Goal: Task Accomplishment & Management: Complete application form

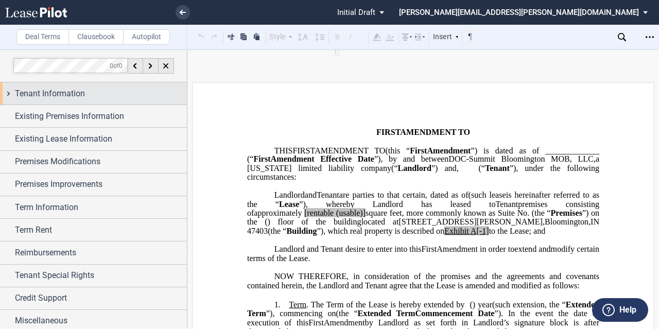
click at [18, 91] on span "Tenant Information" at bounding box center [50, 94] width 70 height 12
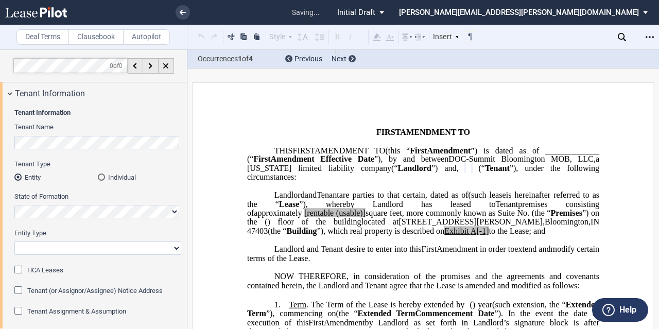
click at [73, 254] on select "Corporation Limited Liability Company General Partnership Limited Partnership O…" at bounding box center [97, 248] width 167 height 13
select select "limited liability company"
click at [14, 242] on select "Corporation Limited Liability Company General Partnership Limited Partnership O…" at bounding box center [97, 248] width 167 height 13
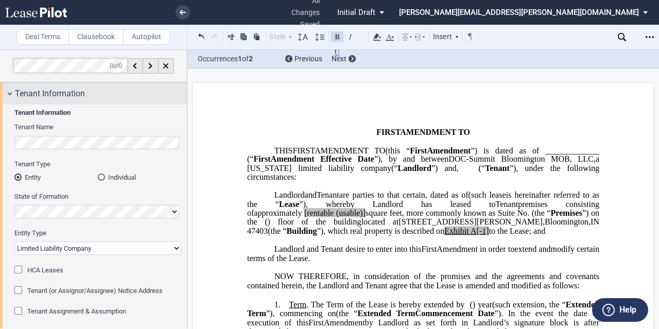
click at [81, 94] on span "Tenant Information" at bounding box center [50, 94] width 70 height 12
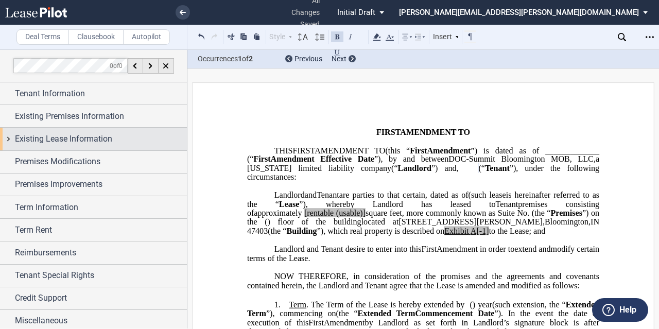
click at [71, 143] on span "Existing Lease Information" at bounding box center [63, 139] width 97 height 12
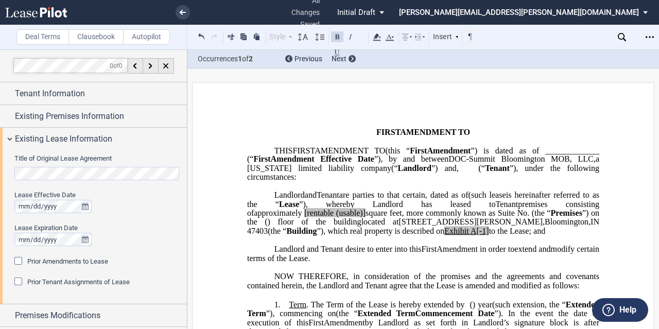
scroll to position [52, 0]
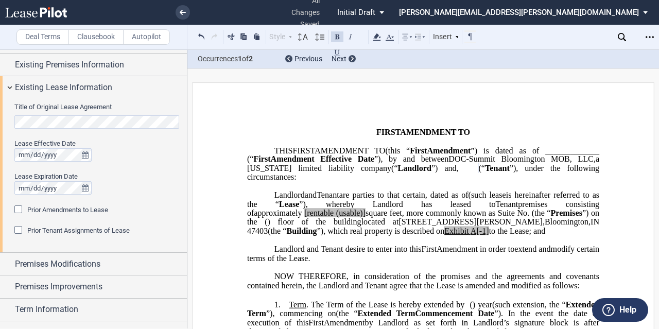
click at [43, 210] on span "Prior Amendments to Lease" at bounding box center [67, 210] width 81 height 8
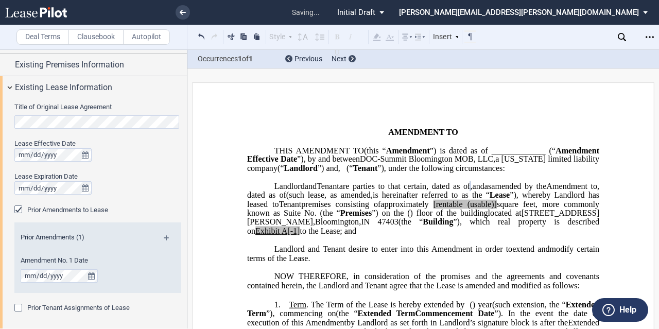
click at [123, 172] on div "Lease Expiration Date" at bounding box center [97, 176] width 167 height 9
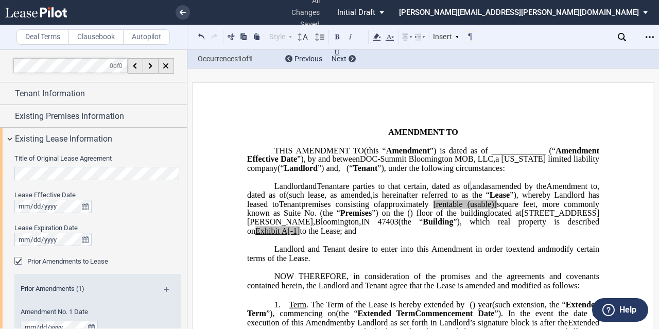
click at [439, 191] on span ", dated as of" at bounding box center [449, 185] width 44 height 9
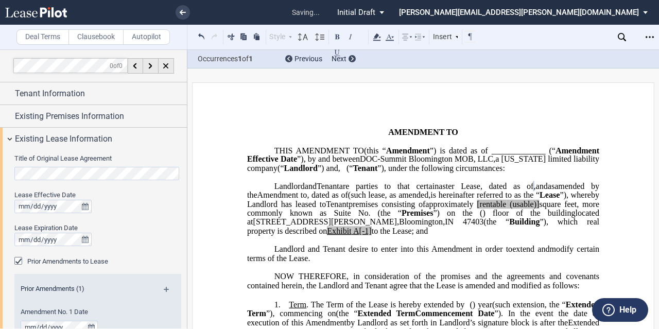
click at [452, 200] on span "is hereinafter referred to as the “" at bounding box center [485, 195] width 109 height 9
click at [0, 165] on div "Title of Original Lease Agreement Lease Effective Date Lease Expiration Date Pr…" at bounding box center [93, 265] width 187 height 231
click at [480, 191] on span "﻿ster Lease" at bounding box center [462, 185] width 38 height 9
click at [474, 191] on span "﻿ster Lease" at bounding box center [462, 185] width 38 height 9
drag, startPoint x: 473, startPoint y: 195, endPoint x: 506, endPoint y: 193, distance: 33.0
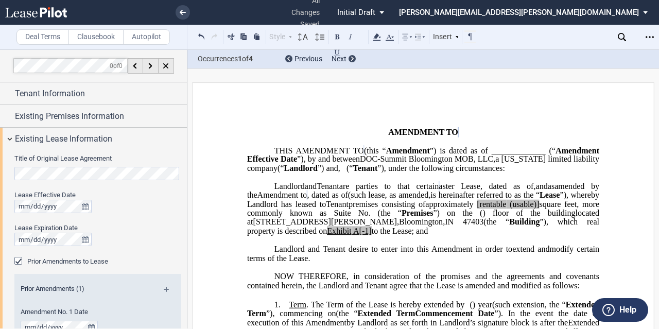
click at [480, 191] on span "﻿ster Lease" at bounding box center [462, 185] width 38 height 9
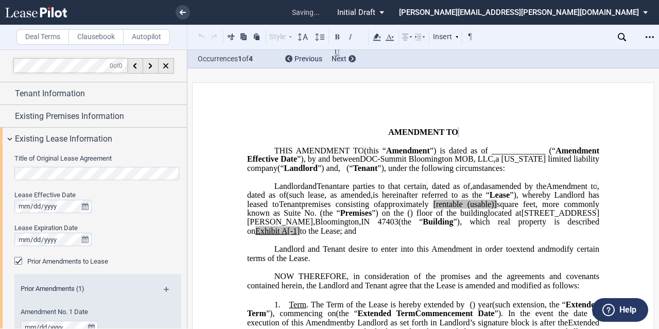
click at [452, 217] on span "square feet, more commonly known as Suite No." at bounding box center [424, 208] width 354 height 18
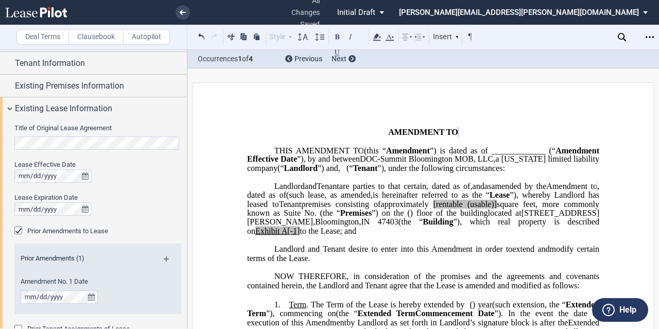
scroll to position [52, 0]
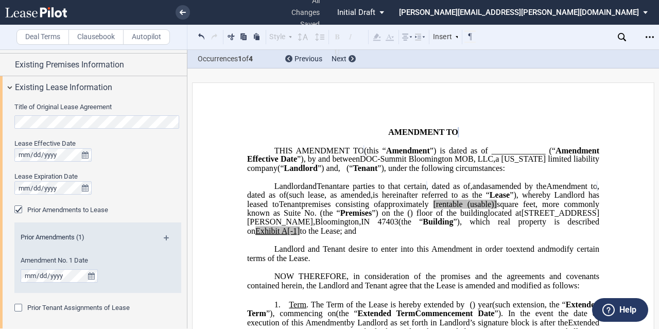
click at [170, 238] on md-icon at bounding box center [171, 241] width 14 height 12
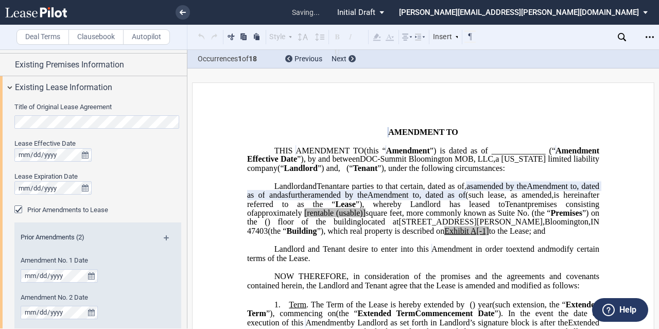
scroll to position [155, 0]
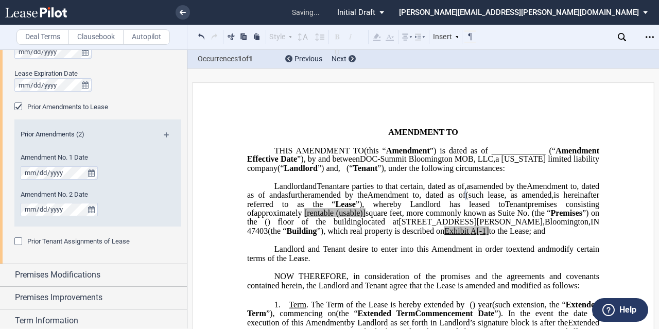
click at [344, 191] on span "are parties to that certain" at bounding box center [382, 185] width 84 height 9
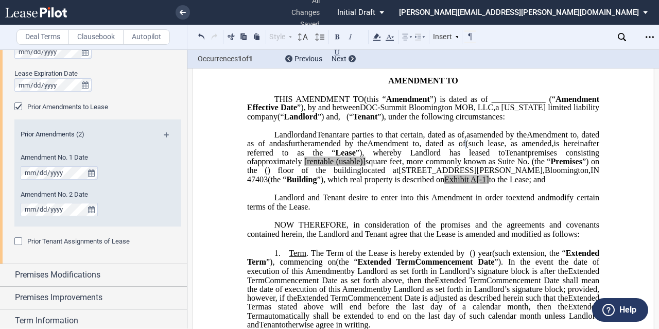
scroll to position [258, 0]
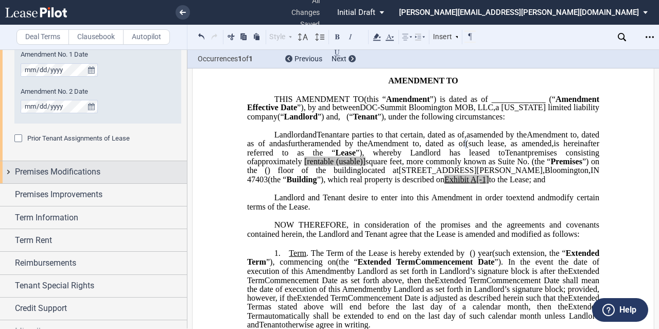
click at [94, 167] on span "Premises Modifications" at bounding box center [58, 172] width 86 height 12
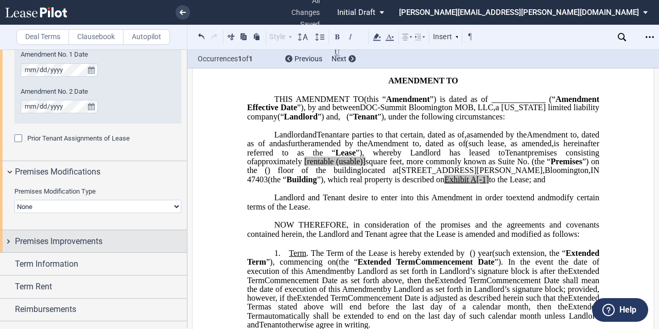
scroll to position [316, 0]
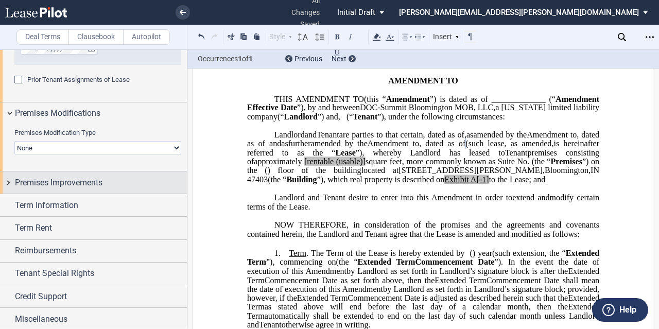
click at [64, 182] on span "Premises Improvements" at bounding box center [59, 183] width 88 height 12
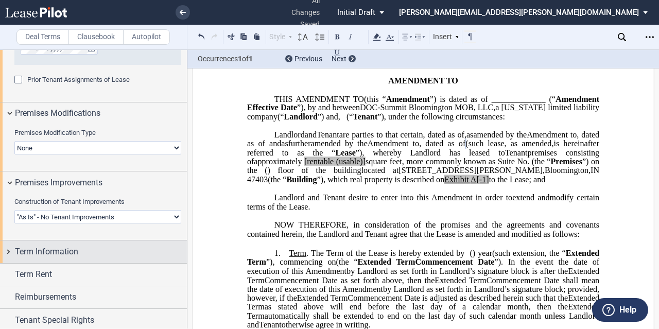
scroll to position [363, 0]
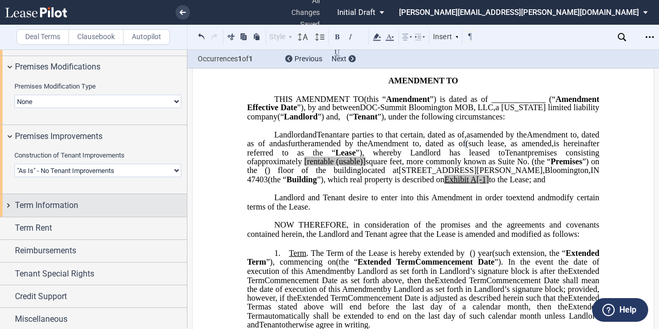
click at [49, 199] on span "Term Information" at bounding box center [46, 205] width 63 height 12
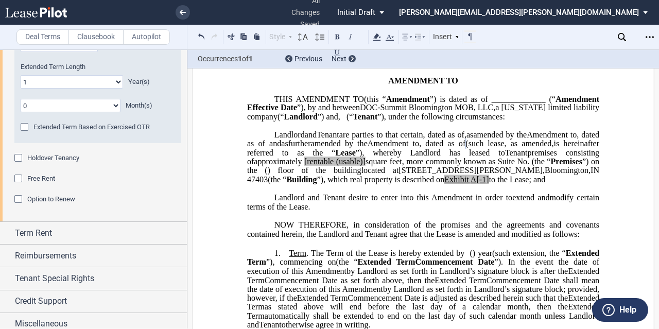
scroll to position [590, 0]
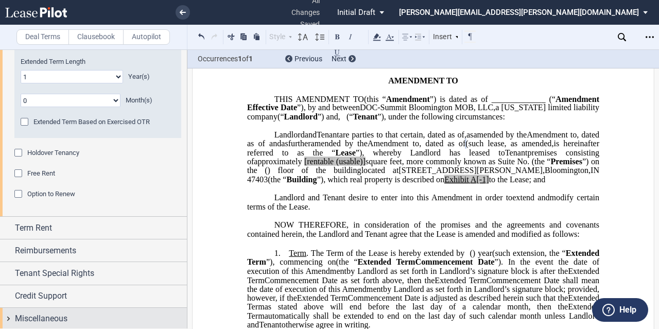
click at [88, 316] on div "Miscellaneous" at bounding box center [101, 319] width 172 height 12
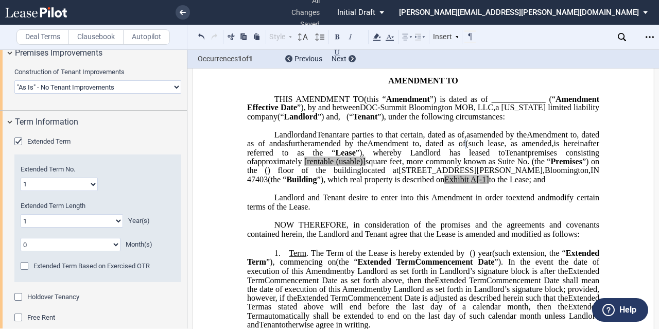
scroll to position [336, 0]
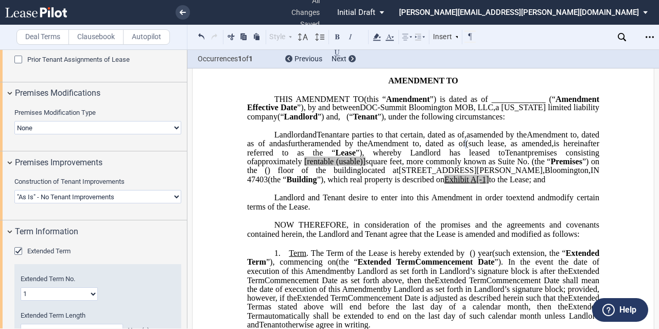
click at [69, 198] on select "Landlord Constructs Tenant Improvements Tenant Constructs Tenant Improvements "…" at bounding box center [97, 196] width 167 height 13
select select "landlord"
click at [14, 190] on select "Landlord Constructs Tenant Improvements Tenant Constructs Tenant Improvements "…" at bounding box center [97, 196] width 167 height 13
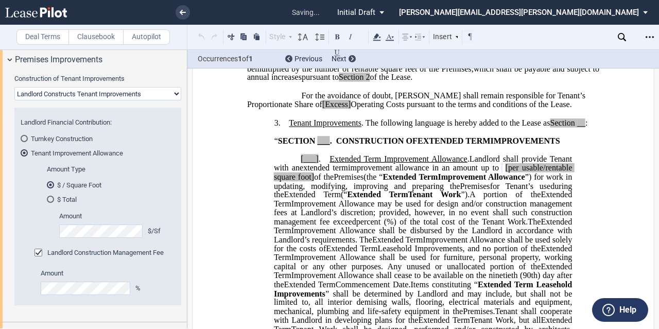
scroll to position [418, 0]
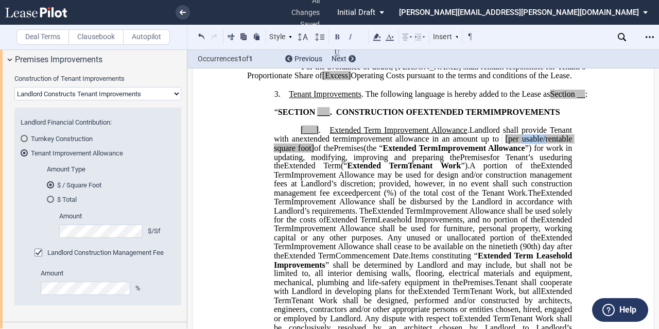
drag, startPoint x: 294, startPoint y: 165, endPoint x: 253, endPoint y: 165, distance: 40.7
click at [311, 153] on span "[per rentable square foot]" at bounding box center [424, 143] width 300 height 18
click at [530, 153] on span "[per rentable square foot" at bounding box center [424, 143] width 300 height 18
click at [461, 197] on span "%) of the total cost of the Tenant Work." at bounding box center [457, 192] width 141 height 9
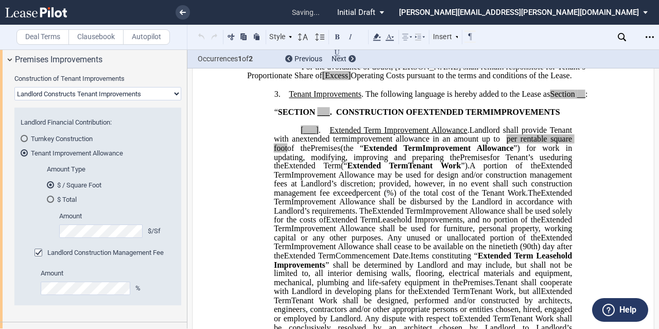
click at [408, 242] on span "Improvement Allowance shall be used for furniture, personal property, working c…" at bounding box center [424, 233] width 300 height 18
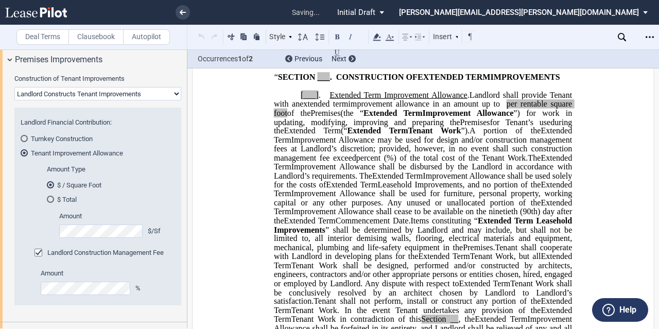
scroll to position [470, 0]
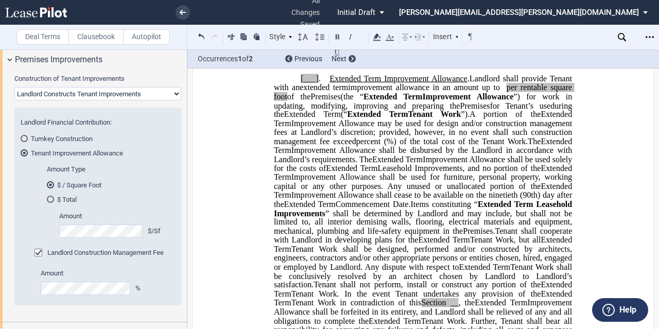
click at [515, 191] on span "Improvement Allowance shall be used for furniture, personal property, working c…" at bounding box center [424, 182] width 300 height 18
click at [392, 191] on span "Improvement Allowance shall be used for furniture, personal property, working c…" at bounding box center [424, 182] width 300 height 18
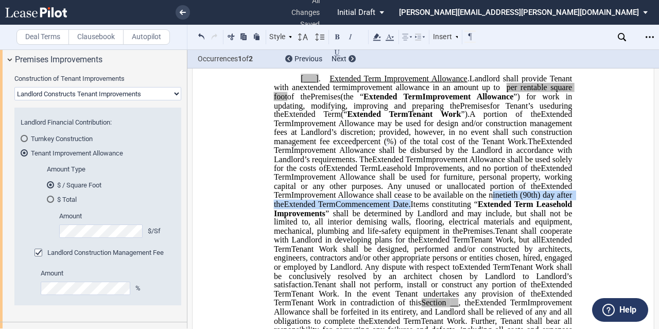
drag, startPoint x: 502, startPoint y: 222, endPoint x: 273, endPoint y: 220, distance: 229.3
click at [274, 220] on p "[___] . Extended Term Improvement Allowance . Expansion Space Improvement Allow…" at bounding box center [423, 218] width 298 height 288
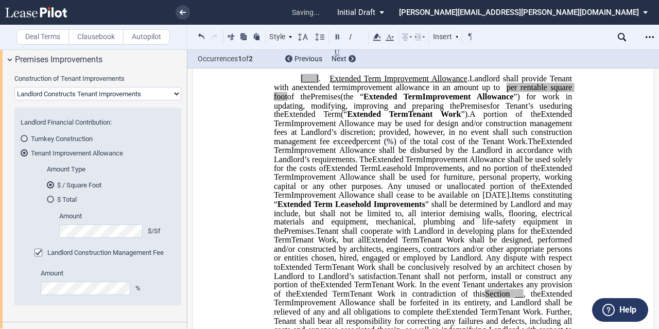
click at [376, 173] on span "Improvement Allowance shall be used solely for the costs of" at bounding box center [424, 164] width 300 height 18
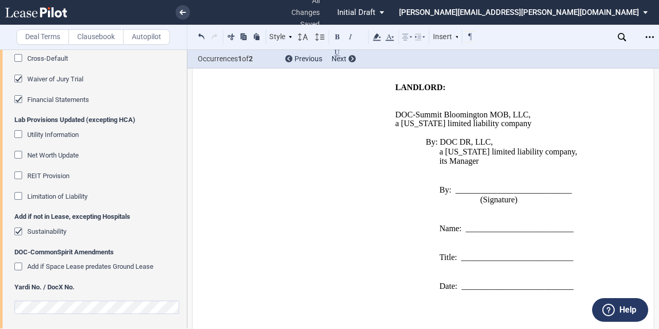
scroll to position [850, 0]
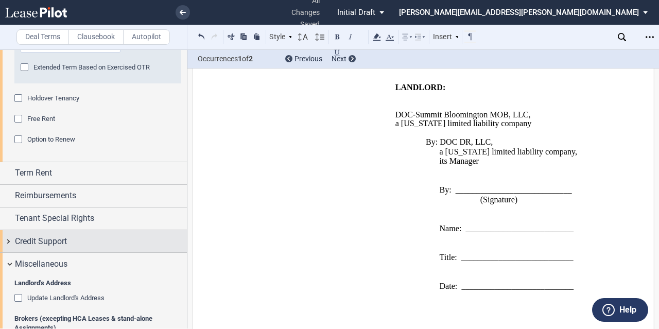
click at [52, 236] on span "Credit Support" at bounding box center [41, 241] width 52 height 12
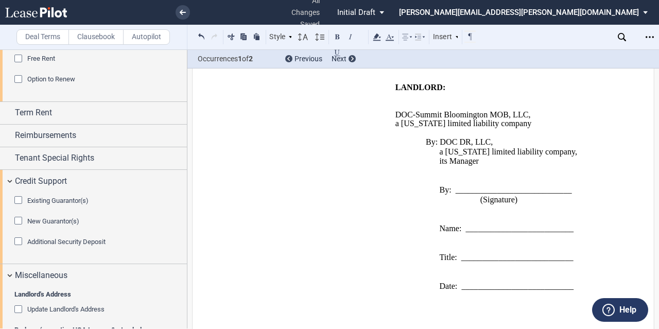
scroll to position [953, 0]
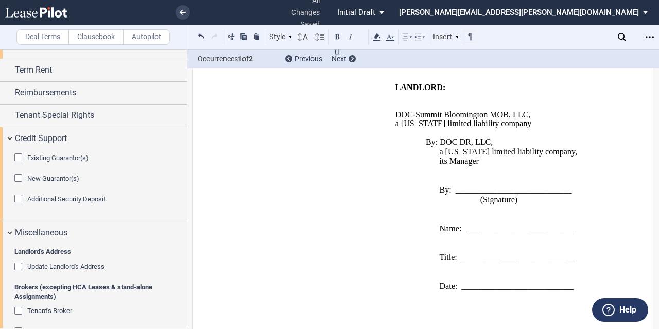
click at [49, 151] on div "Existing Guarantor(s) Guarantor Info : Individuals (1) Individual A Guarantor N…" at bounding box center [93, 185] width 187 height 72
click at [22, 154] on div "Existing Guarantor(s)" at bounding box center [19, 159] width 10 height 10
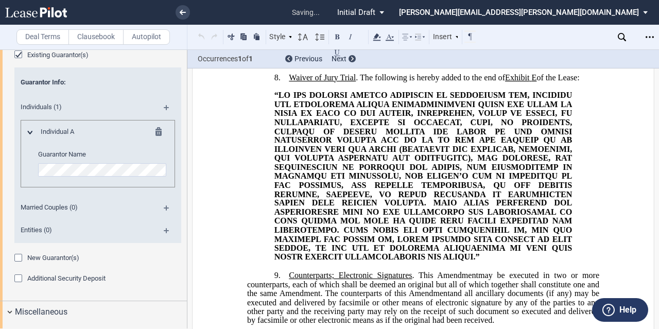
scroll to position [2731, 0]
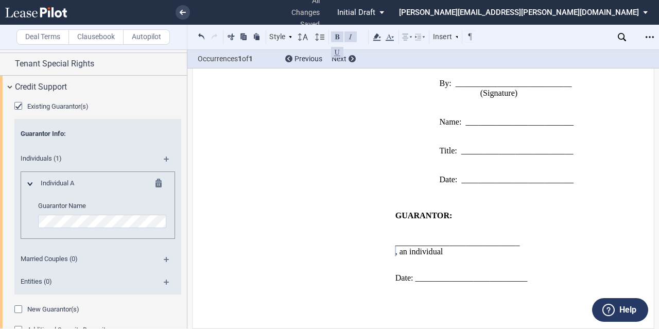
scroll to position [902, 0]
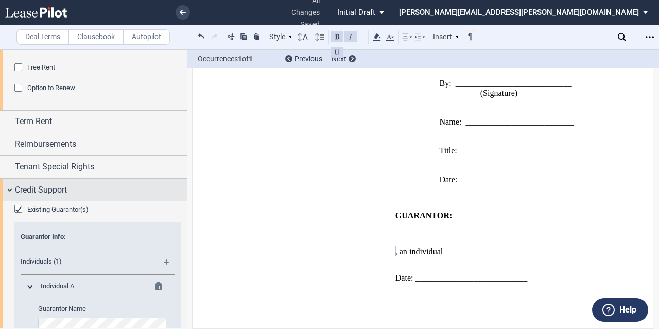
click at [77, 189] on div "Credit Support" at bounding box center [101, 190] width 172 height 12
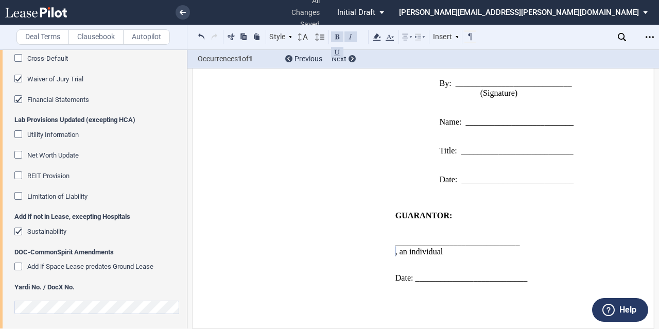
scroll to position [953, 0]
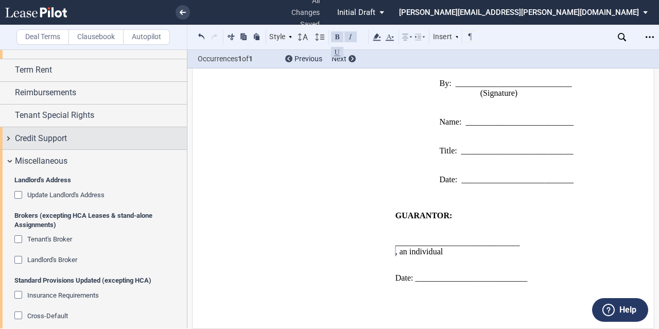
click at [79, 139] on div "Credit Support" at bounding box center [101, 138] width 172 height 12
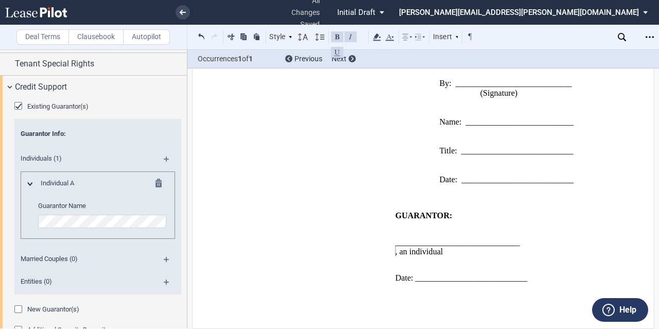
click at [165, 158] on md-icon at bounding box center [171, 163] width 14 height 12
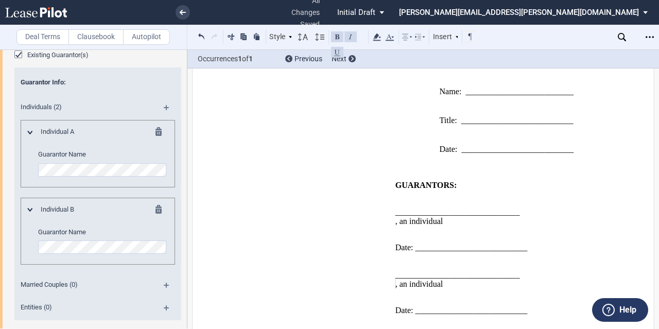
scroll to position [2794, 0]
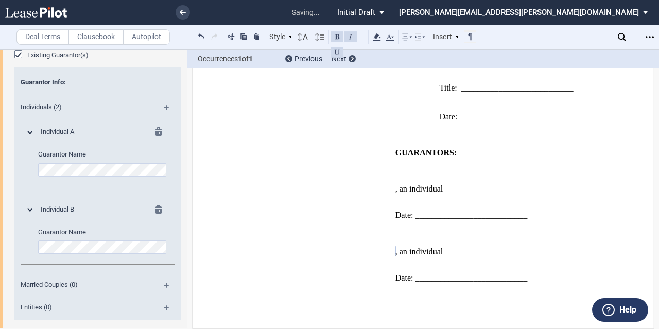
click at [164, 107] on md-icon at bounding box center [171, 111] width 14 height 12
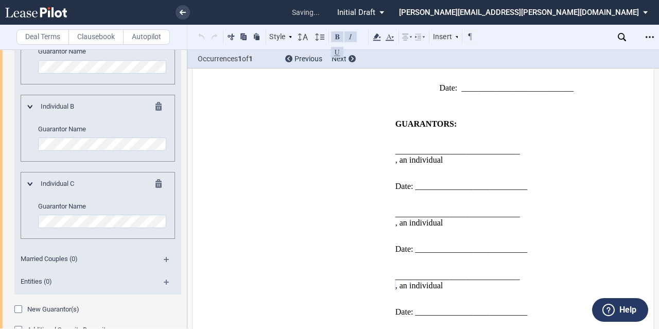
scroll to position [2856, 0]
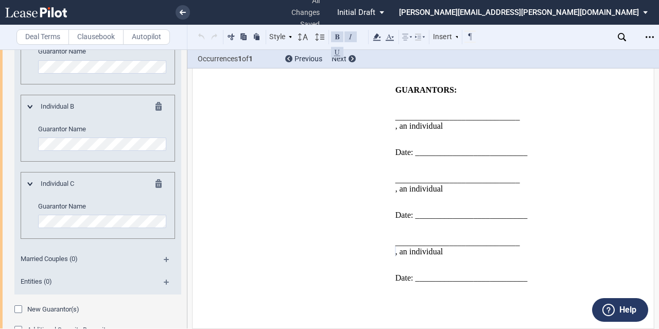
click at [300, 172] on td "WITNESSES: ___________________________ (Witness Signature) ____________________…" at bounding box center [319, 189] width 144 height 207
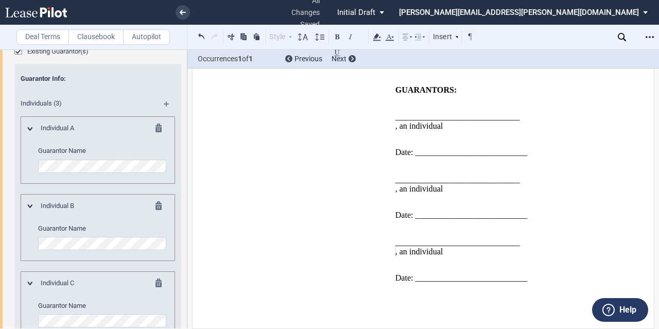
scroll to position [1005, 0]
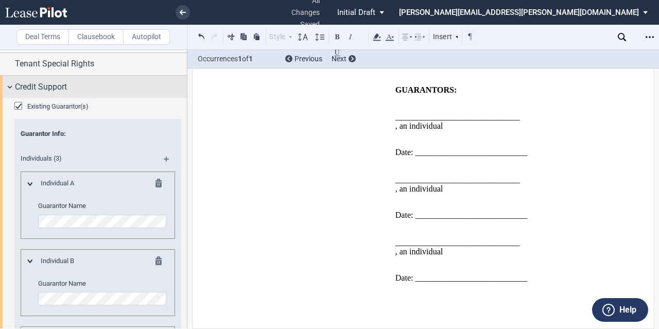
click at [133, 86] on div "Credit Support" at bounding box center [101, 87] width 172 height 12
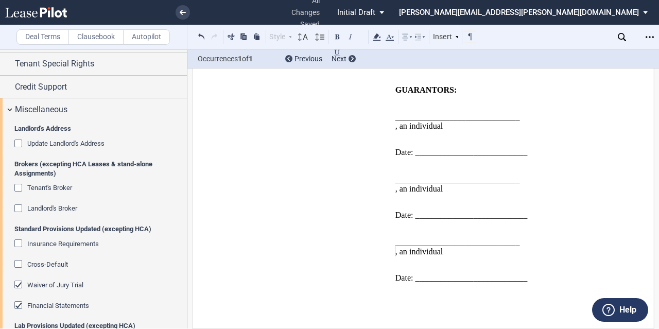
click at [299, 130] on td "WITNESSES: ___________________________ (Witness Signature) ____________________…" at bounding box center [319, 189] width 144 height 207
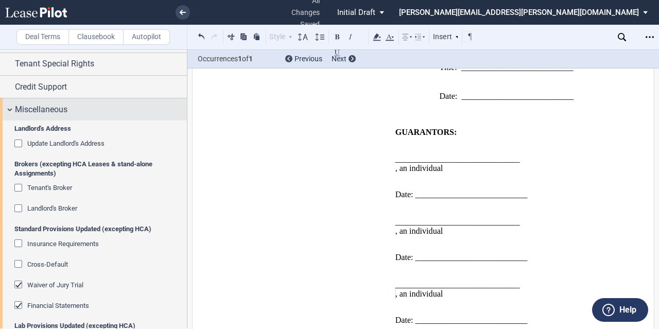
click at [83, 109] on div "Miscellaneous" at bounding box center [101, 110] width 172 height 12
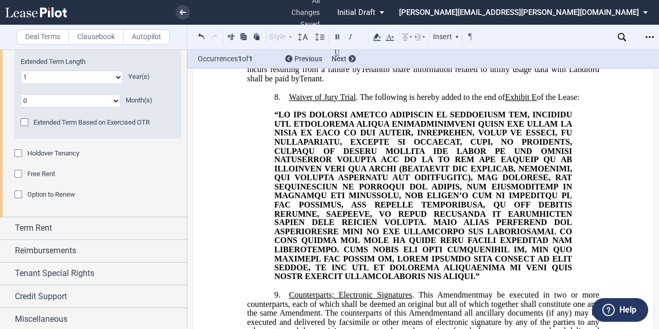
scroll to position [1958, 0]
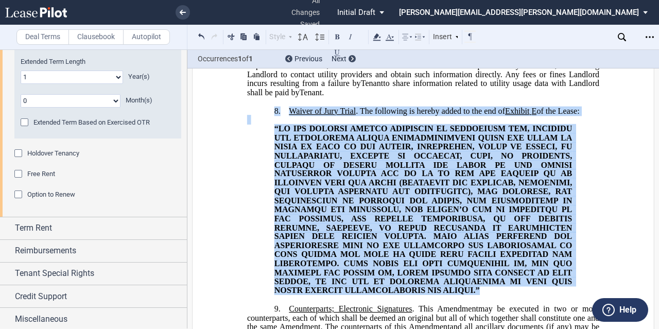
drag, startPoint x: 313, startPoint y: 298, endPoint x: 256, endPoint y: 110, distance: 196.6
click at [256, 110] on div "!!SET_LEVEL_0!! !!LEASE_LEVEL_1!! 8. Waiver of Jury Trial . The following is he…" at bounding box center [423, 196] width 352 height 198
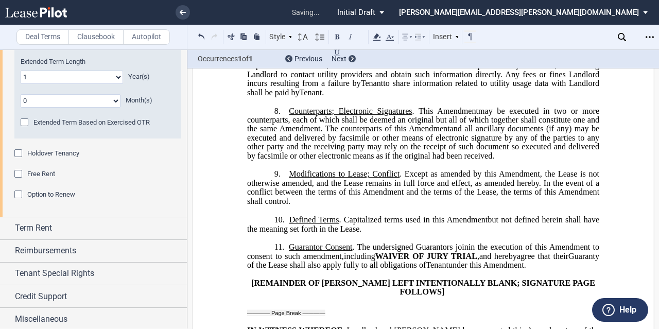
scroll to position [2009, 0]
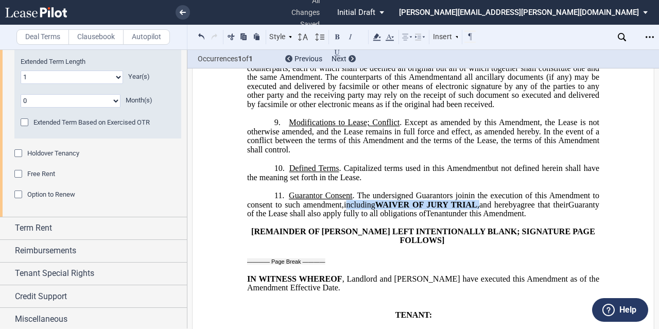
drag, startPoint x: 397, startPoint y: 202, endPoint x: 535, endPoint y: 200, distance: 138.1
click at [480, 200] on span "including WAIVER OF JURY TRIAL ," at bounding box center [412, 204] width 136 height 9
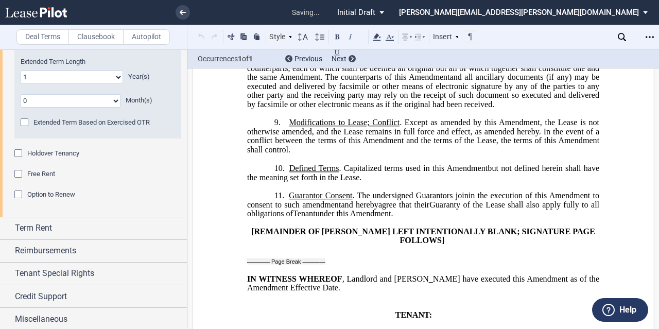
click at [534, 200] on span "Guaranty of the Lease shall also apply fully to all obligations of" at bounding box center [424, 209] width 354 height 18
click at [529, 212] on p "11. Guarantor Consent . The undersigned [PERSON_NAME] s join joins in the execu…" at bounding box center [423, 204] width 352 height 27
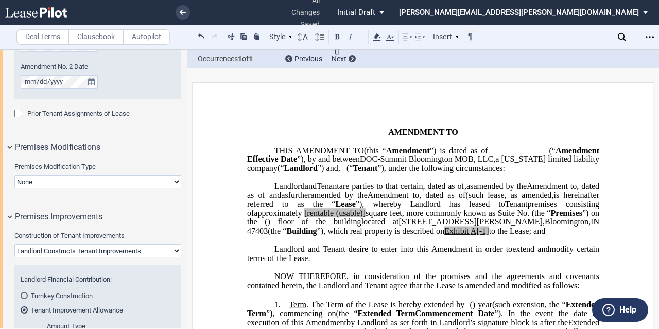
scroll to position [280, 0]
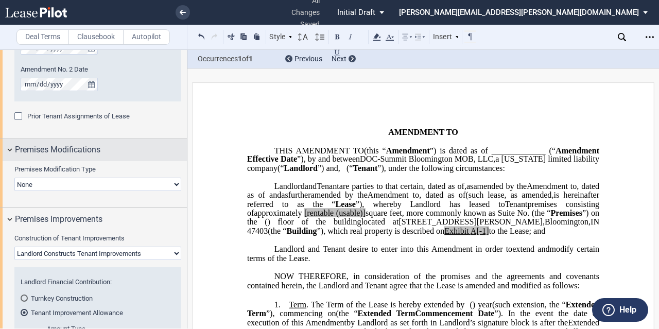
click at [117, 149] on div "Premises Modifications" at bounding box center [101, 150] width 172 height 12
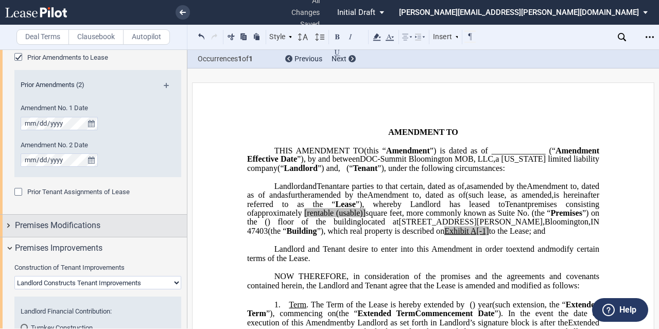
scroll to position [22, 0]
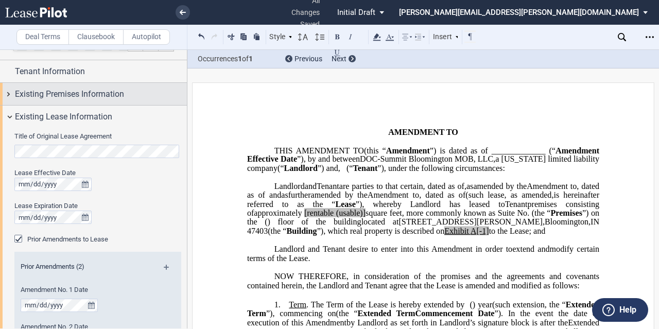
click at [116, 95] on span "Existing Premises Information" at bounding box center [69, 94] width 109 height 12
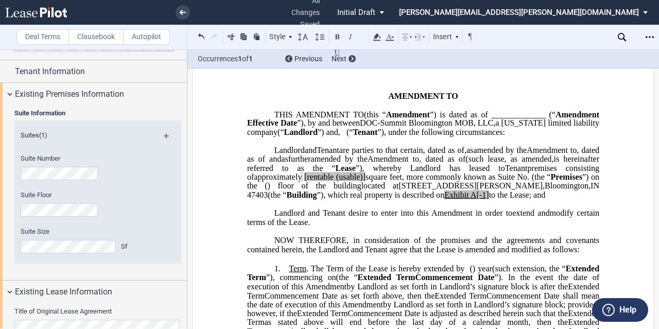
scroll to position [52, 0]
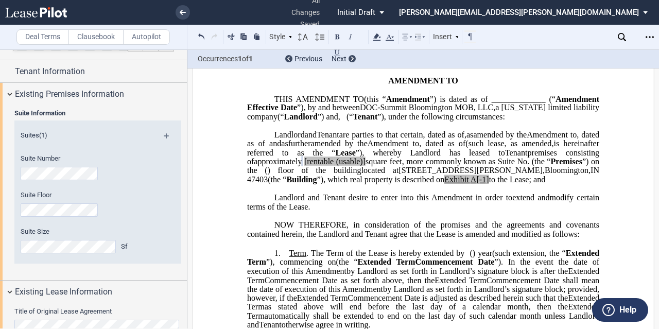
click at [325, 166] on span "[rentable" at bounding box center [319, 161] width 29 height 9
drag, startPoint x: 383, startPoint y: 179, endPoint x: 352, endPoint y: 180, distance: 30.4
click at [352, 175] on span "approximately ﻿ ﻿ rentable (usable)] square feet, more commonly known as Suite …" at bounding box center [424, 166] width 354 height 18
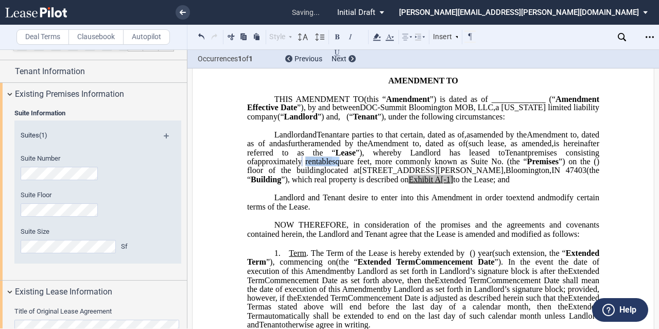
drag, startPoint x: 352, startPoint y: 180, endPoint x: 320, endPoint y: 176, distance: 32.7
click at [320, 175] on span "approximately ﻿ ﻿ rentable square feet, more commonly known as Suite No. ﻿ ﻿ (t…" at bounding box center [424, 166] width 354 height 18
click at [381, 35] on icon at bounding box center [377, 37] width 12 height 12
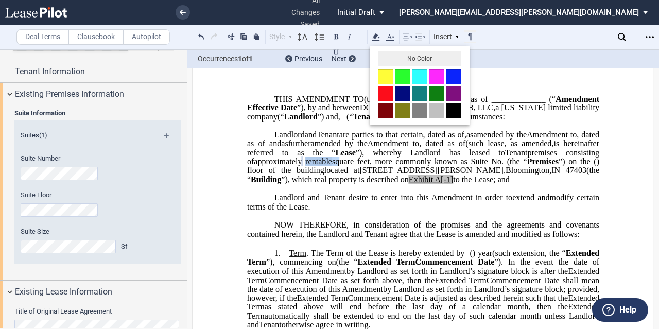
click at [387, 52] on button "No Color" at bounding box center [419, 58] width 83 height 15
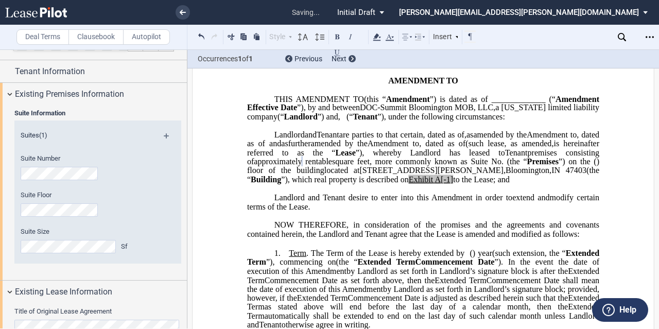
click at [400, 139] on span "are parties to that certain" at bounding box center [382, 134] width 84 height 9
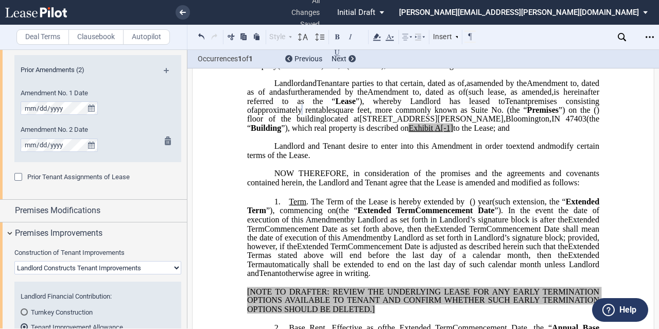
scroll to position [464, 0]
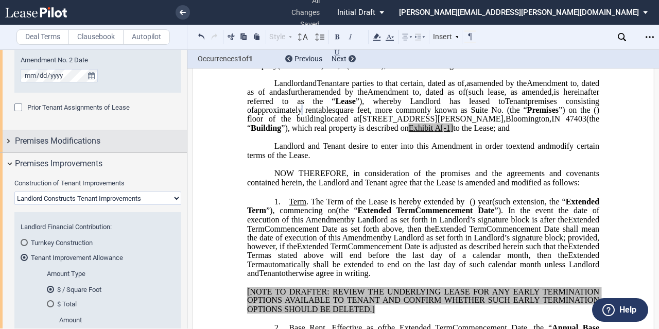
click at [105, 143] on div "Premises Modifications" at bounding box center [101, 141] width 172 height 12
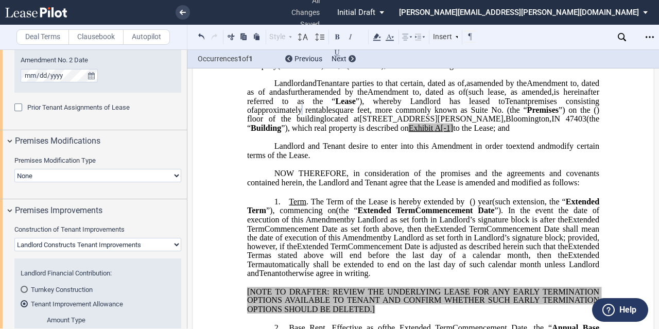
click at [94, 177] on select "None Expansion Relocation" at bounding box center [97, 175] width 167 height 13
select select "relocation"
click at [14, 169] on select "None Expansion Relocation" at bounding box center [97, 175] width 167 height 13
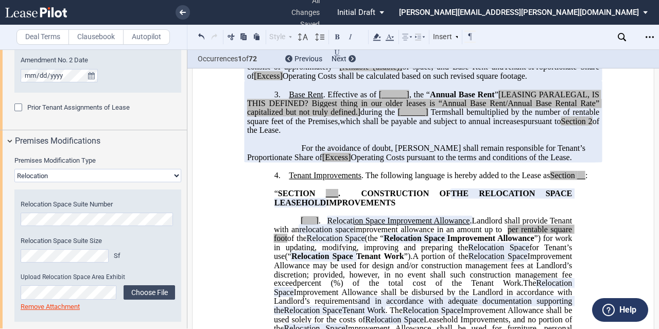
scroll to position [412, 0]
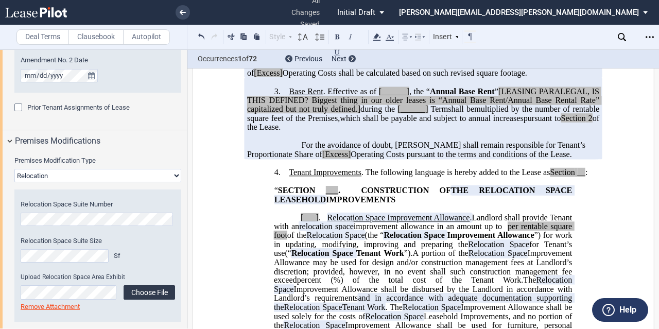
click at [151, 290] on label "Choose File" at bounding box center [150, 292] width 52 height 14
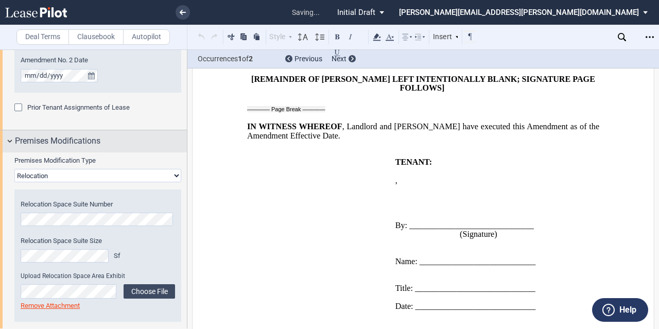
scroll to position [3255, 0]
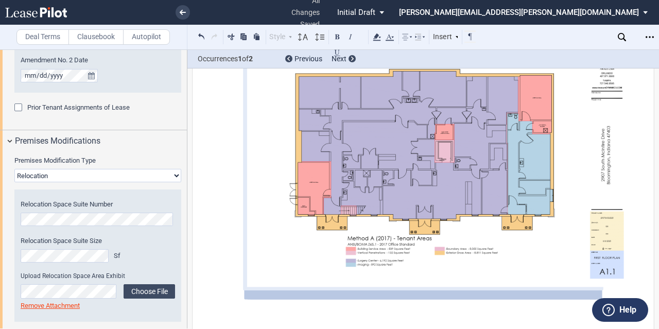
drag, startPoint x: 57, startPoint y: 269, endPoint x: 62, endPoint y: 263, distance: 8.0
click at [57, 269] on div "Relocation Space Suite Size Sf" at bounding box center [83, 254] width 139 height 37
click at [62, 263] on div "Relocation Space Suite Size Sf" at bounding box center [83, 254] width 139 height 37
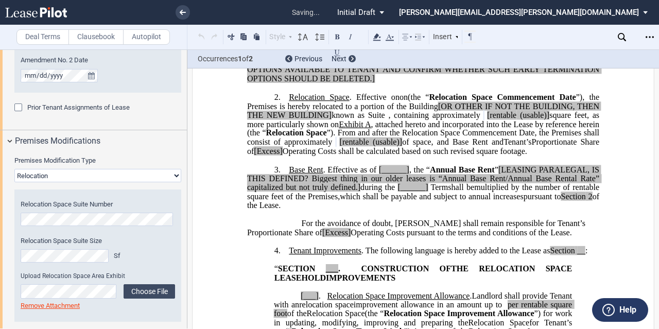
scroll to position [310, 0]
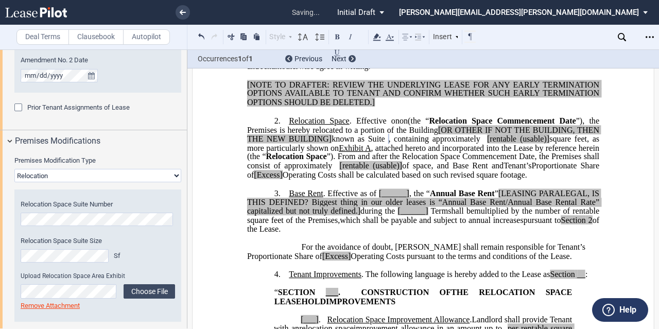
click at [376, 134] on span "”), the Premises is hereby relocated to a portion of the Building" at bounding box center [424, 125] width 354 height 18
click at [369, 171] on span "[rentable" at bounding box center [354, 165] width 29 height 9
drag, startPoint x: 473, startPoint y: 183, endPoint x: 441, endPoint y: 184, distance: 32.5
click at [441, 171] on span "(the “ Relocation Space Commencement Date ”), the Premises is hereby relocated …" at bounding box center [424, 143] width 354 height 54
click at [424, 171] on span "(the “ Relocation Space Commencement Date ”), the Premises is hereby relocated …" at bounding box center [424, 143] width 354 height 54
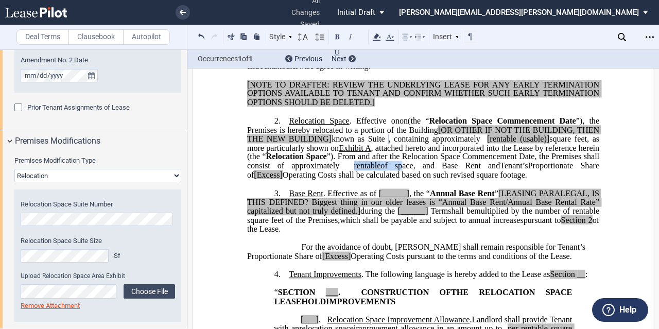
drag, startPoint x: 476, startPoint y: 185, endPoint x: 428, endPoint y: 184, distance: 47.9
click at [428, 171] on span "(the “ Relocation Space Commencement Date ”), the Premises is hereby relocated …" at bounding box center [424, 143] width 354 height 54
click at [378, 38] on icon at bounding box center [377, 37] width 12 height 12
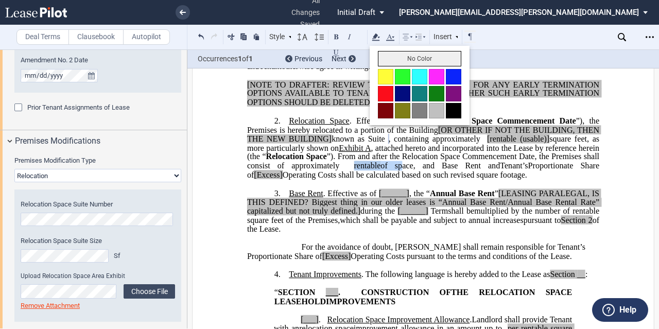
click at [403, 56] on button "No Color" at bounding box center [419, 58] width 83 height 15
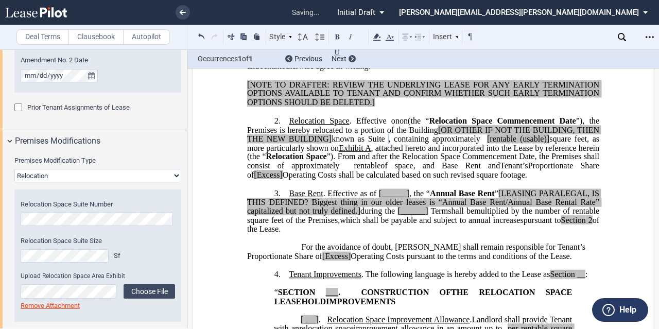
click at [505, 170] on span "”). From and after the Relocation Space Commencement Date, the Premises shall c…" at bounding box center [424, 161] width 354 height 18
click at [538, 161] on span ", attached hereto and incorporated into the Lease by reference herein (the “" at bounding box center [424, 152] width 354 height 18
drag, startPoint x: 568, startPoint y: 156, endPoint x: 599, endPoint y: 156, distance: 31.4
click at [599, 156] on span "(the “ Relocation Space Commencement Date ”), the Premises is hereby relocated …" at bounding box center [424, 143] width 354 height 54
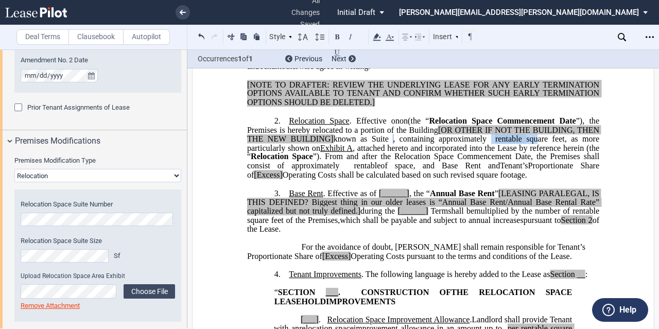
click at [540, 158] on span "(the “ Relocation Space Commencement Date ”), the Premises is hereby relocated …" at bounding box center [424, 143] width 354 height 54
click at [381, 38] on icon at bounding box center [377, 37] width 12 height 12
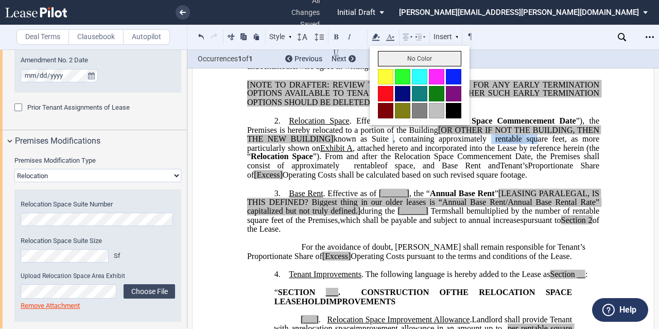
click at [413, 57] on button "No Color" at bounding box center [419, 58] width 83 height 15
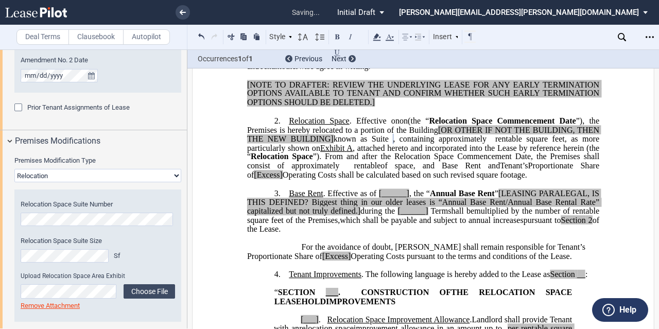
click at [518, 170] on span "”). From and after the Relocation Space Commencement Date, the Premises shall c…" at bounding box center [424, 161] width 354 height 18
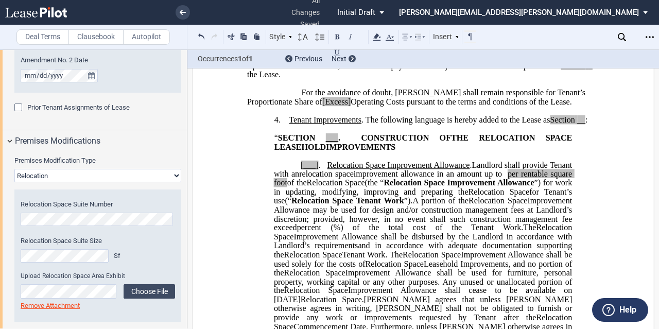
click at [299, 106] on span "For the avoidance of doubt, [PERSON_NAME] shall remain responsible for Tenant’s…" at bounding box center [417, 97] width 341 height 18
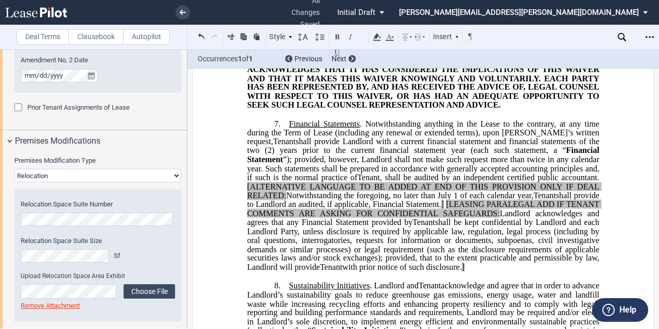
scroll to position [1818, 0]
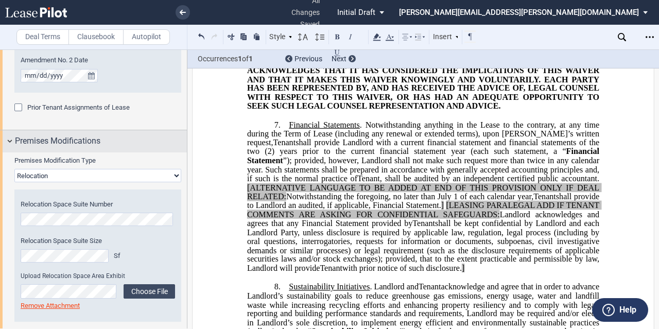
click at [95, 139] on span "Premises Modifications" at bounding box center [58, 141] width 86 height 12
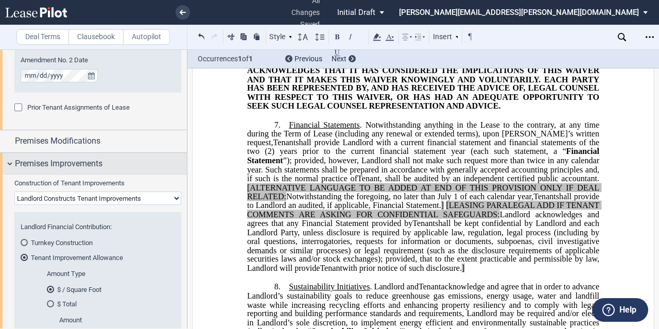
scroll to position [515, 0]
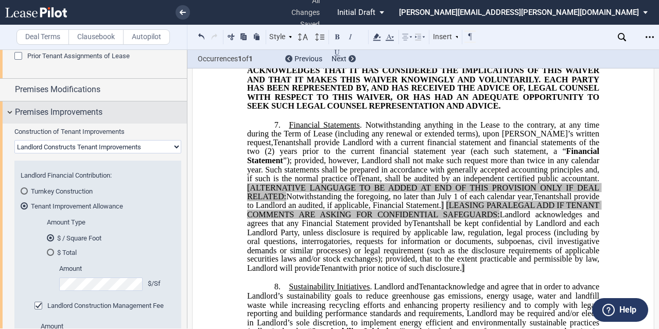
click at [86, 108] on span "Premises Improvements" at bounding box center [59, 112] width 88 height 12
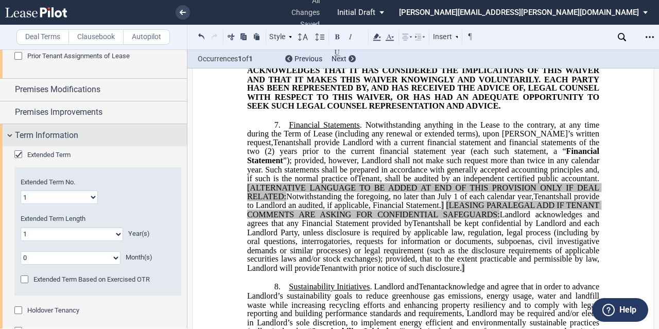
scroll to position [567, 0]
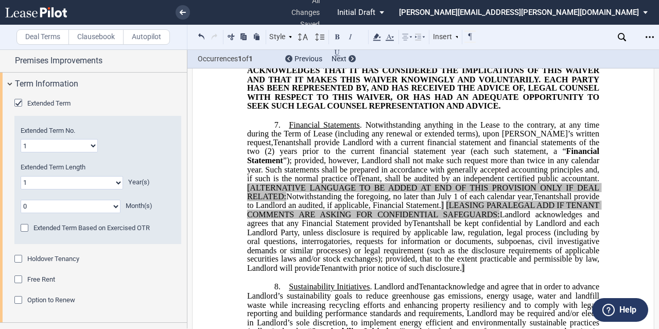
click at [65, 299] on span "Option to Renew" at bounding box center [51, 300] width 48 height 8
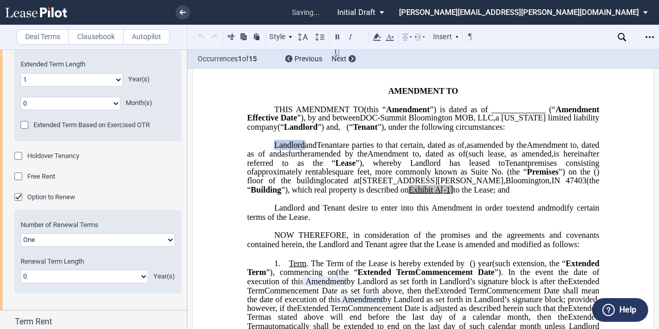
scroll to position [38, 0]
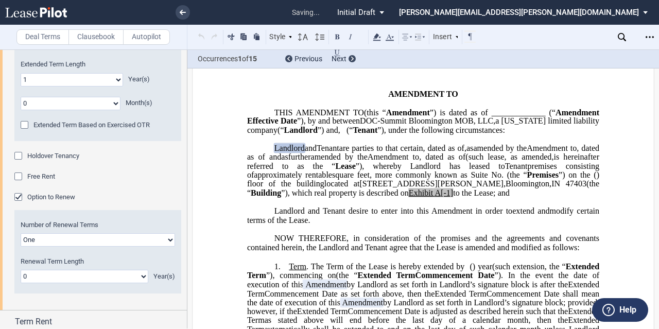
click at [81, 233] on select "One Two" at bounding box center [98, 239] width 155 height 13
select select "2"
click at [21, 233] on select "One Two" at bounding box center [98, 239] width 155 height 13
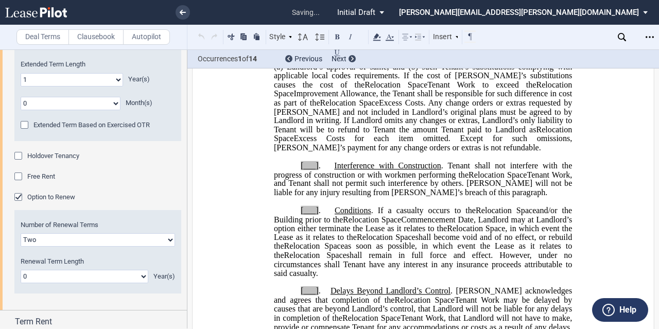
click at [52, 275] on select "0 1 2 3 4 5 6 7 8 9 10 11 12 13 14 15 16 17 18 19 20" at bounding box center [85, 276] width 128 height 13
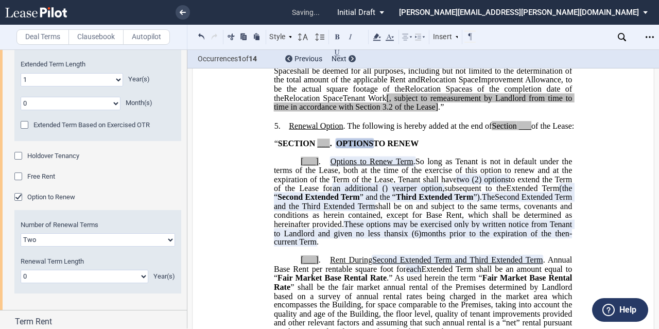
scroll to position [1614, 0]
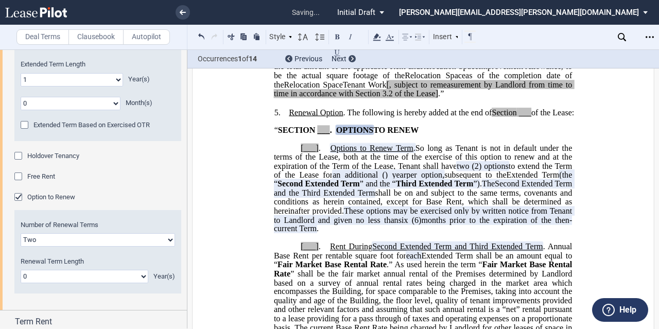
click at [51, 275] on select "0 1 2 3 4 5 6 7 8 9 10 11 12 13 14 15 16 17 18 19 20" at bounding box center [85, 276] width 128 height 13
select select "number:5"
click at [21, 270] on select "0 1 2 3 4 5 6 7 8 9 10 11 12 13 14 15 16 17 18 19 20" at bounding box center [85, 276] width 128 height 13
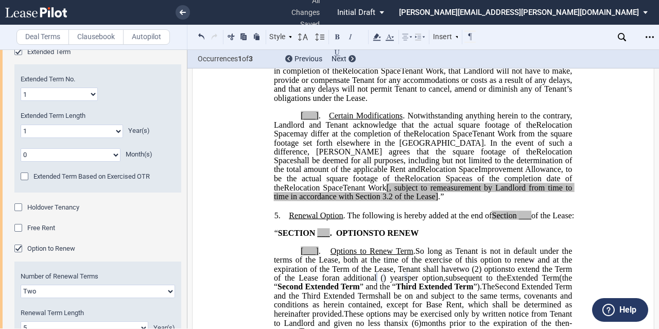
scroll to position [567, 0]
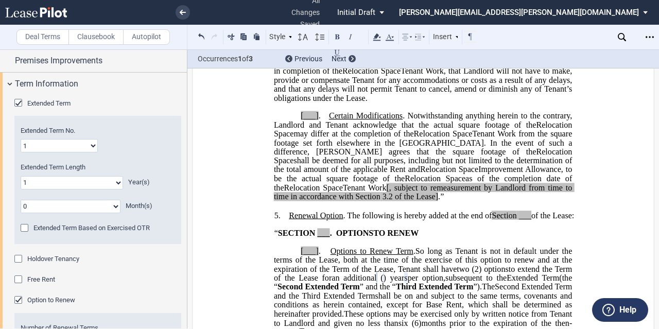
click at [67, 180] on select "0 1 2 3 4 5 6 7 8 9 10 11 12 13 14 15 16 17 18 19 20" at bounding box center [72, 182] width 103 height 13
select select "number:5"
click at [21, 176] on select "0 1 2 3 4 5 6 7 8 9 10 11 12 13 14 15 16 17 18 19 20" at bounding box center [72, 182] width 103 height 13
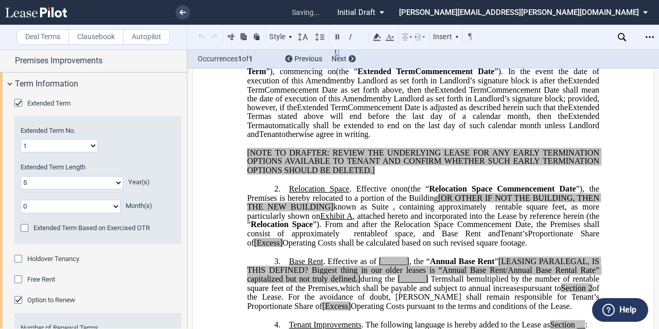
scroll to position [166, 0]
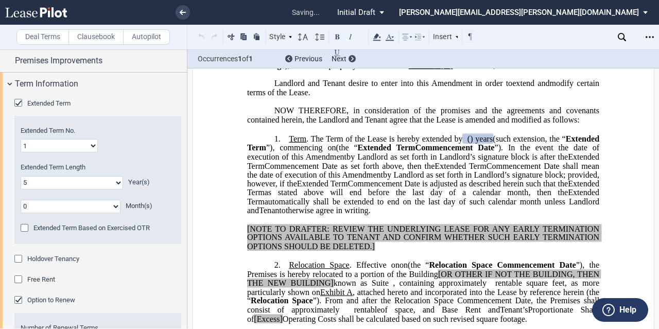
click at [165, 145] on div "Extended Term No. 1 2 3 4 5 6 7 8 9 10 11 12 13 14 15 16 17 18 19 20" at bounding box center [98, 139] width 155 height 26
click at [59, 142] on select "1 2 3 4 5 6 7 8 9 10 11 12 13 14 15 16 17 18 19 20" at bounding box center [59, 145] width 77 height 13
select select "number:2"
click at [21, 139] on select "1 2 3 4 5 6 7 8 9 10 11 12 13 14 15 16 17 18 19 20" at bounding box center [59, 145] width 77 height 13
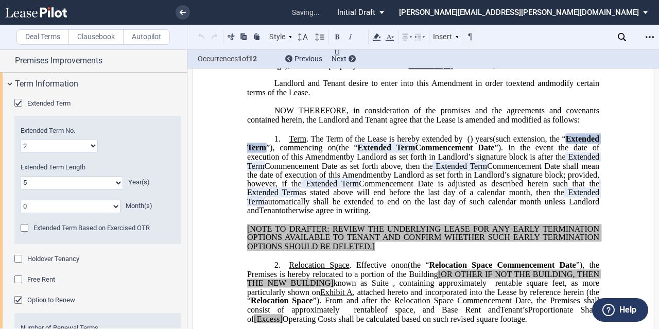
click at [159, 141] on div "Extended Term No. 1 2 3 4 5 6 7 8 9 10 11 12 13 14 15 16 17 18 19 20" at bounding box center [98, 139] width 155 height 26
click at [379, 144] on span ". The Term of the Lease is hereby extended by" at bounding box center [385, 138] width 157 height 9
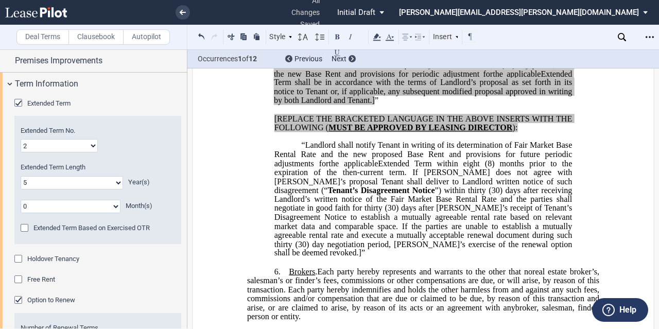
scroll to position [1918, 0]
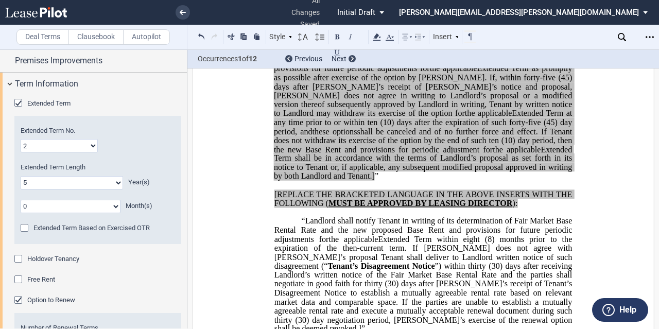
click at [379, 127] on span "Extended Term at any time prior to or within ten" at bounding box center [424, 118] width 300 height 18
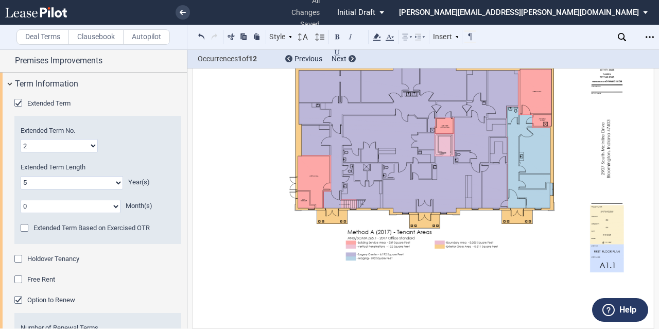
scroll to position [3799, 0]
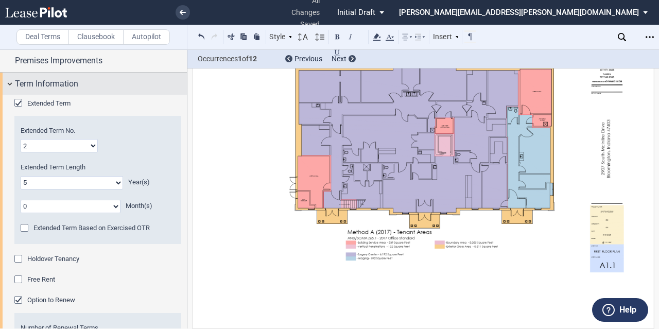
click at [103, 85] on div "Term Information" at bounding box center [101, 84] width 172 height 12
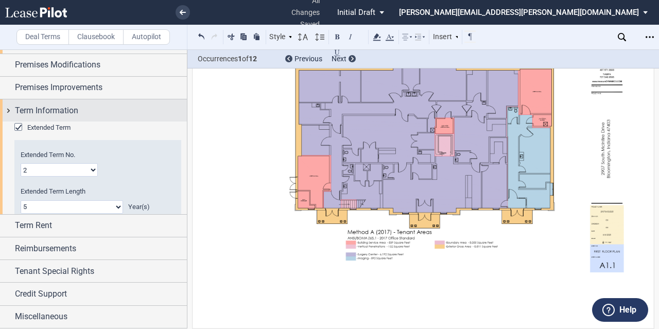
scroll to position [445, 0]
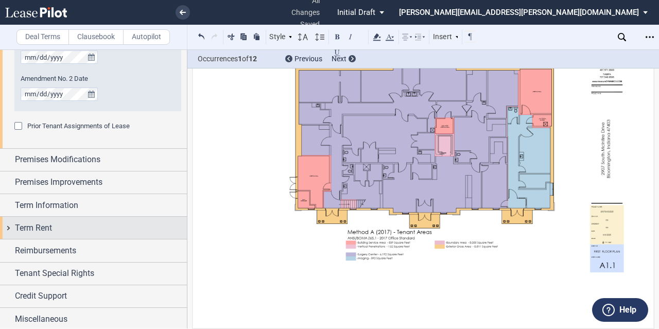
click at [69, 233] on div "Term Rent" at bounding box center [101, 228] width 172 height 12
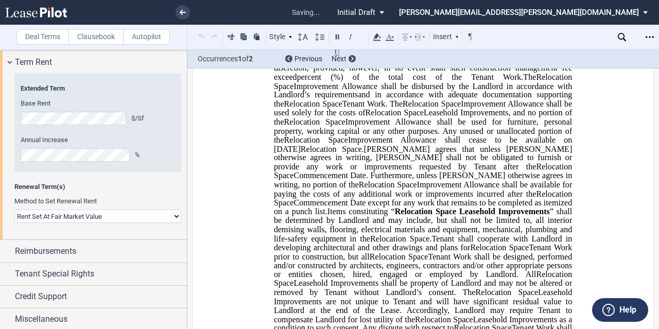
scroll to position [400, 0]
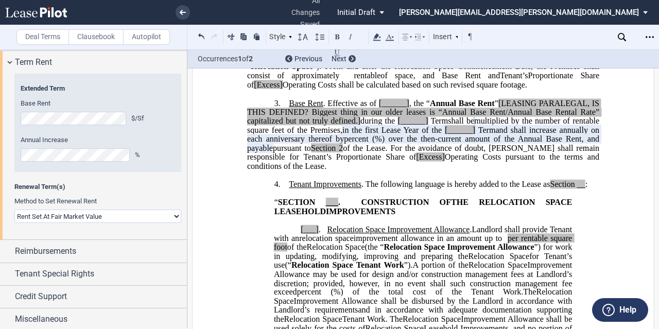
click at [111, 215] on select "Rent Set At Fair Market Value Rent Specified in [GEOGRAPHIC_DATA]" at bounding box center [97, 216] width 167 height 13
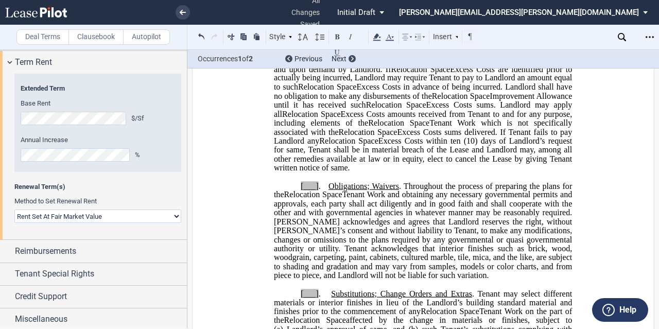
scroll to position [813, 0]
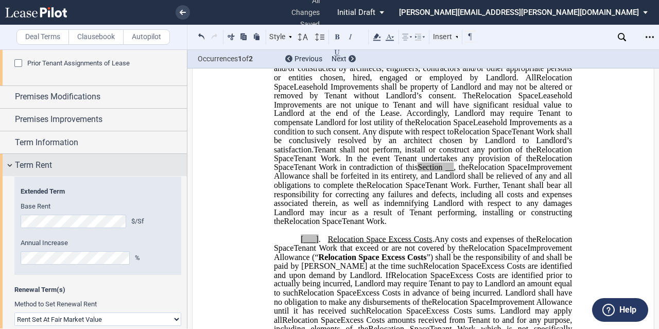
click at [88, 170] on div "Term Rent" at bounding box center [101, 165] width 172 height 12
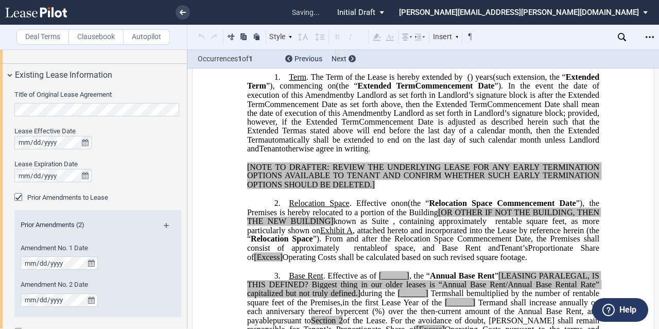
scroll to position [175, 0]
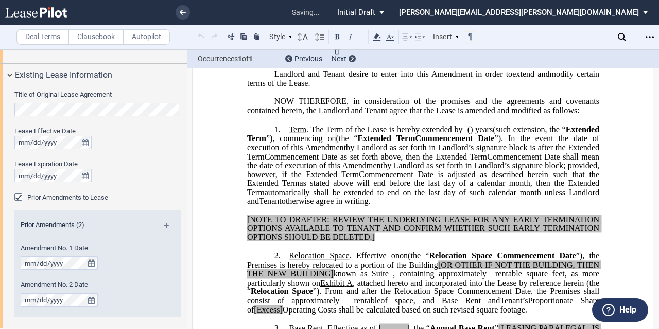
click at [436, 161] on span "Extended Term" at bounding box center [462, 156] width 52 height 9
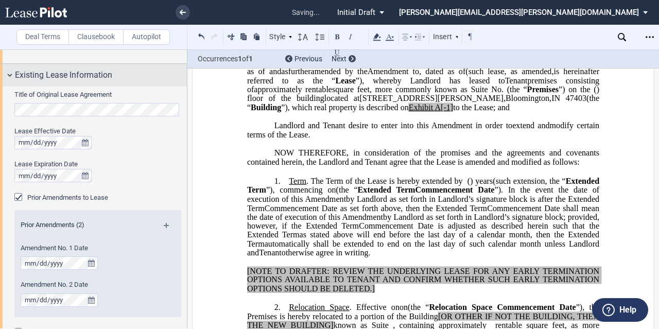
click at [102, 84] on div "Existing Lease Information" at bounding box center [93, 75] width 187 height 22
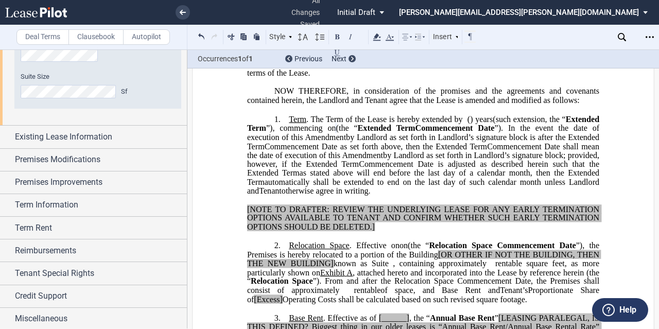
scroll to position [206, 0]
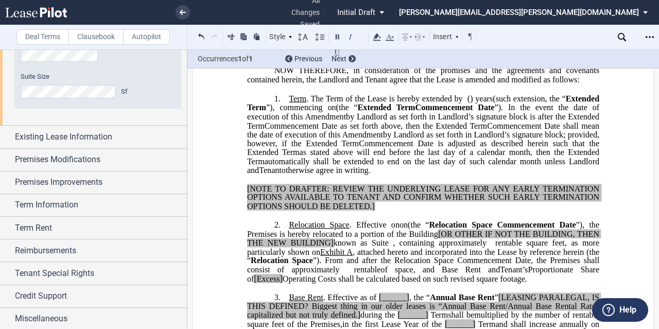
click at [436, 130] on span "Extended Term" at bounding box center [462, 125] width 52 height 9
drag, startPoint x: 331, startPoint y: 134, endPoint x: 410, endPoint y: 195, distance: 98.8
click at [410, 176] on p "1. Term . The Term of the Lease is hereby extended by [__________] ﻿ ﻿ ( ﻿ ﻿ ) …" at bounding box center [423, 134] width 352 height 81
click at [336, 112] on span "”), commencing on" at bounding box center [301, 107] width 70 height 9
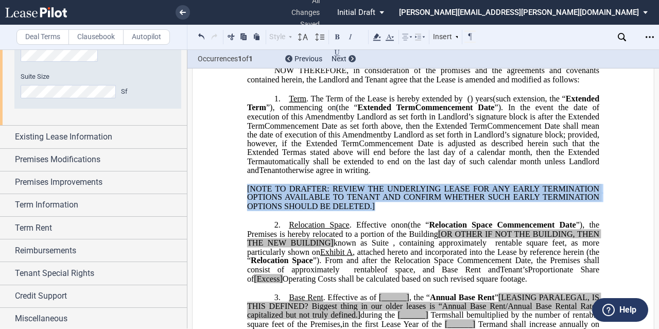
drag, startPoint x: 383, startPoint y: 233, endPoint x: 228, endPoint y: 219, distance: 155.7
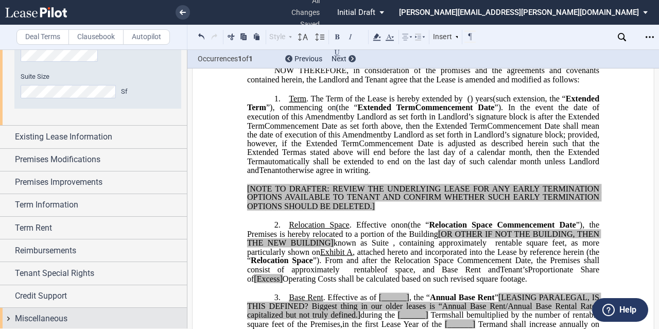
click at [68, 313] on div "Miscellaneous" at bounding box center [101, 319] width 172 height 12
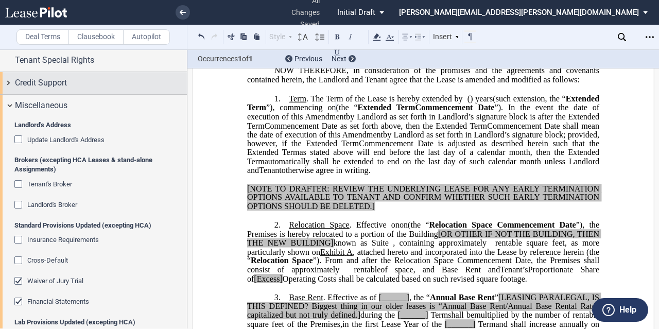
scroll to position [445, 0]
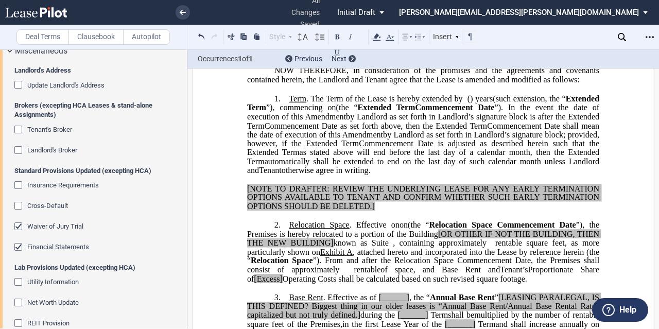
click at [65, 184] on span "Insurance Requirements" at bounding box center [63, 185] width 72 height 8
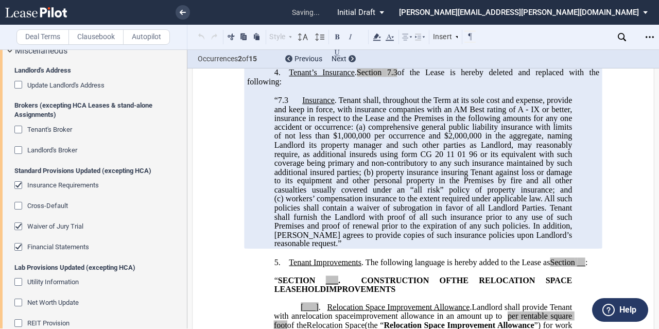
scroll to position [515, 0]
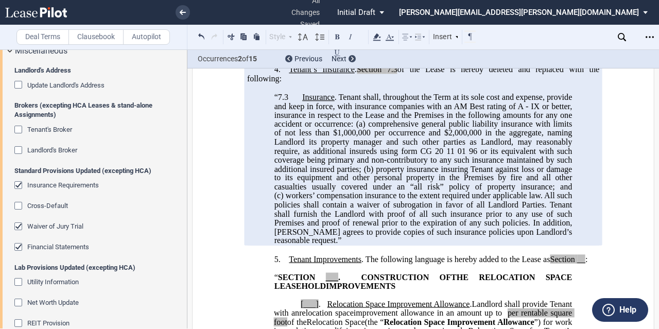
click at [44, 181] on span "Insurance Requirements" at bounding box center [63, 185] width 72 height 8
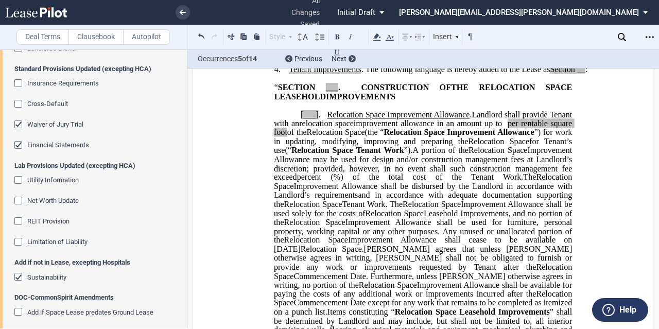
scroll to position [490, 0]
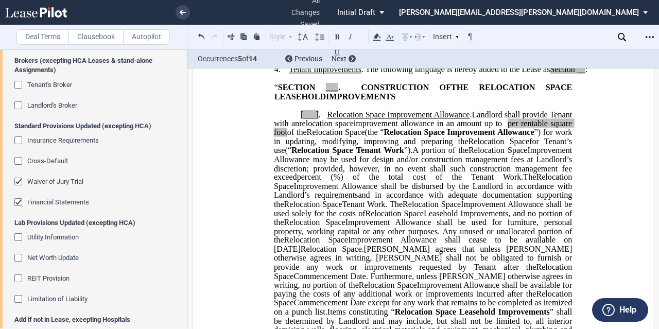
click at [49, 160] on span "Cross-Default" at bounding box center [47, 161] width 41 height 8
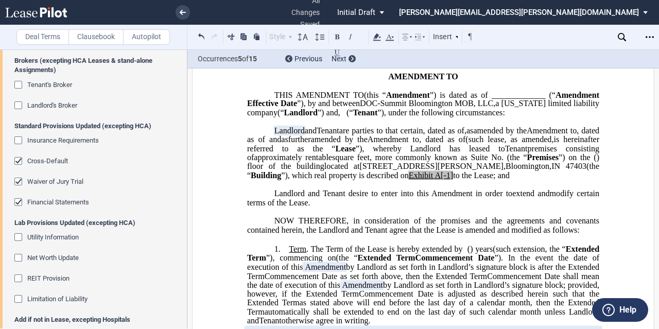
scroll to position [52, 0]
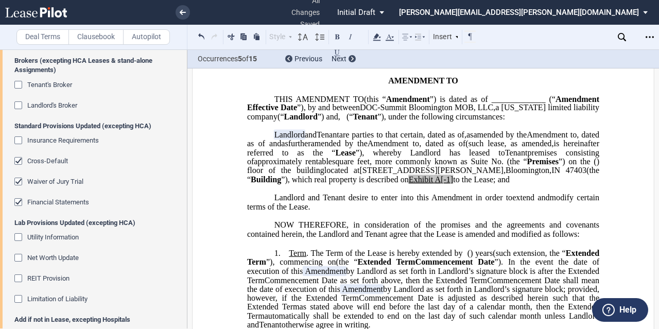
click at [407, 104] on span "Amendment Effective Date" at bounding box center [424, 103] width 354 height 18
click at [453, 184] on span "to the Lease; and" at bounding box center [481, 179] width 57 height 9
drag, startPoint x: 430, startPoint y: 197, endPoint x: 405, endPoint y: 198, distance: 24.7
click at [405, 184] on span "located at [STREET_ADDRESS][PERSON_NAME] (the “ Building ”), which real propert…" at bounding box center [424, 175] width 354 height 18
click at [378, 34] on icon at bounding box center [377, 37] width 12 height 12
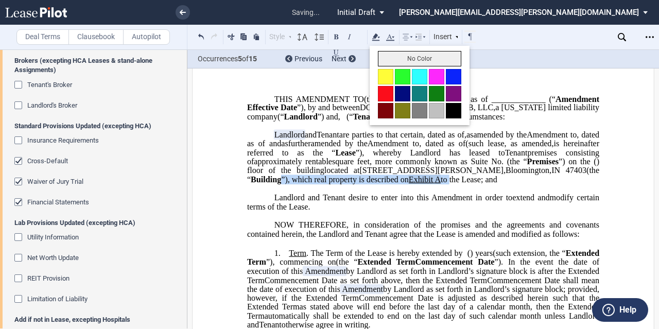
click at [392, 55] on button "No Color" at bounding box center [419, 58] width 83 height 15
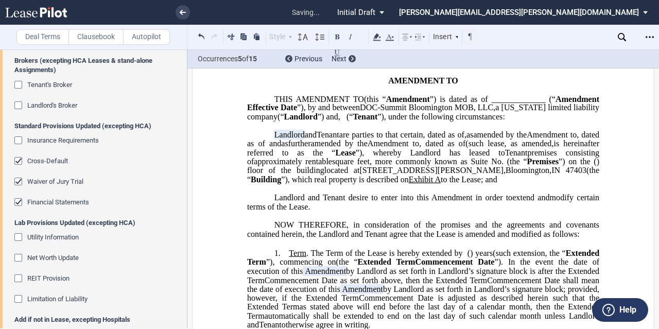
click at [427, 148] on span ", dated as of" at bounding box center [424, 139] width 354 height 18
click at [368, 148] on span "Amendment to" at bounding box center [394, 143] width 52 height 9
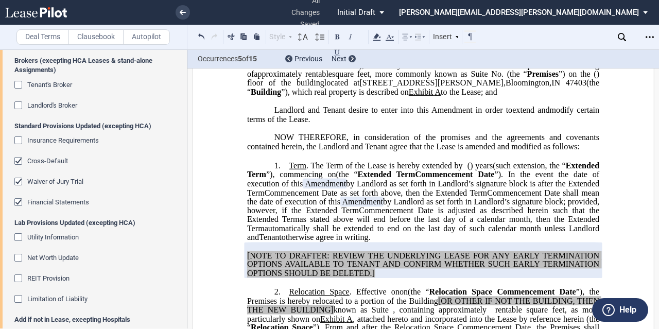
scroll to position [155, 0]
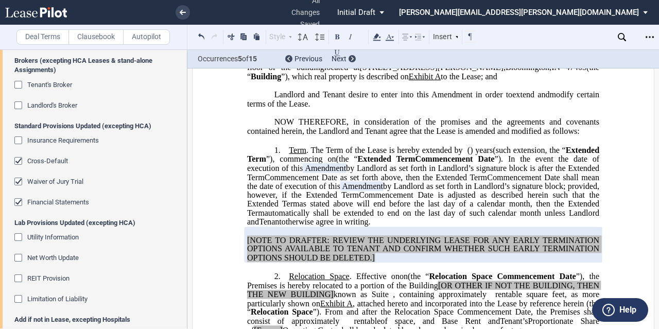
click at [336, 164] on span "”), commencing on" at bounding box center [301, 159] width 70 height 9
click at [344, 173] on span "”). In the event the date of execution of this" at bounding box center [424, 164] width 354 height 18
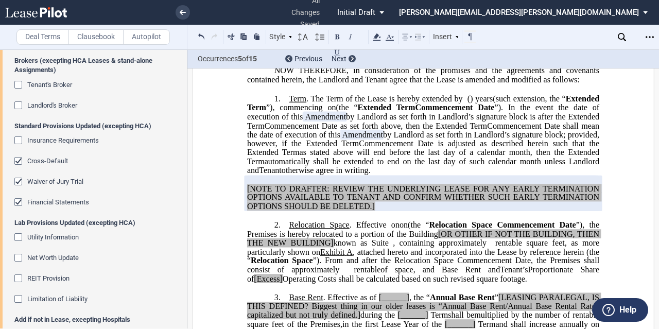
click at [339, 157] on span "as stated above will end before the last day of a calendar month, then the" at bounding box center [432, 152] width 265 height 9
click at [337, 157] on span "as stated above will end before the last day of a calendar month, then the" at bounding box center [432, 152] width 265 height 9
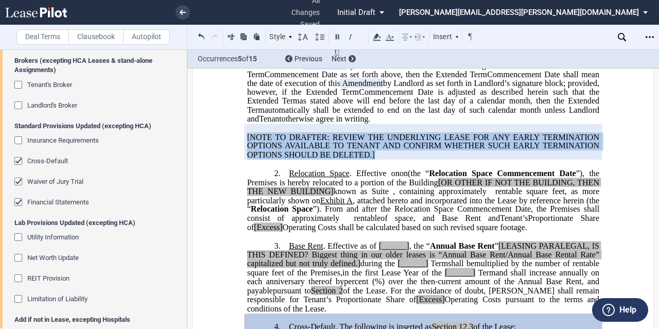
drag, startPoint x: 382, startPoint y: 181, endPoint x: 223, endPoint y: 165, distance: 160.5
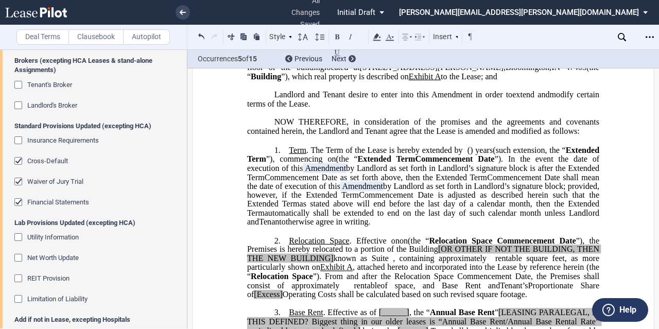
scroll to position [206, 0]
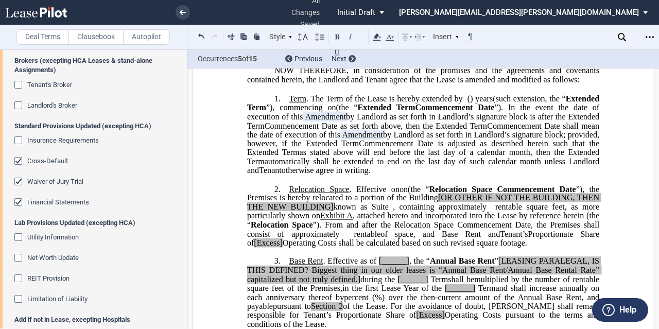
click at [401, 148] on span "Commencement Date is adjusted as described herein such that the" at bounding box center [479, 143] width 241 height 9
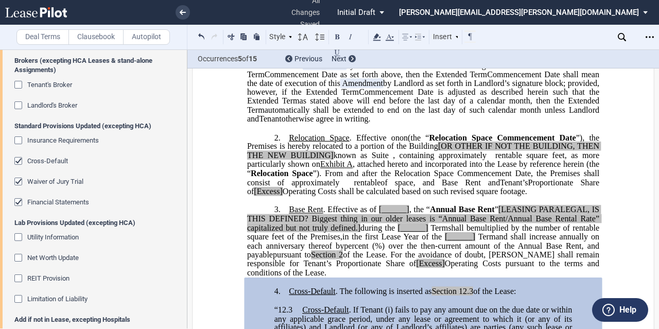
click at [401, 151] on span "”), the Premises is hereby relocated to a portion of the Building" at bounding box center [424, 142] width 354 height 18
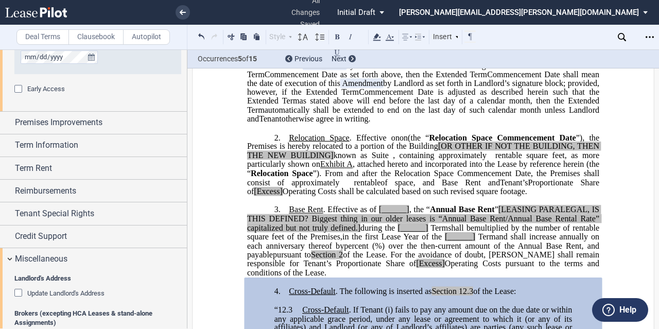
scroll to position [356, 0]
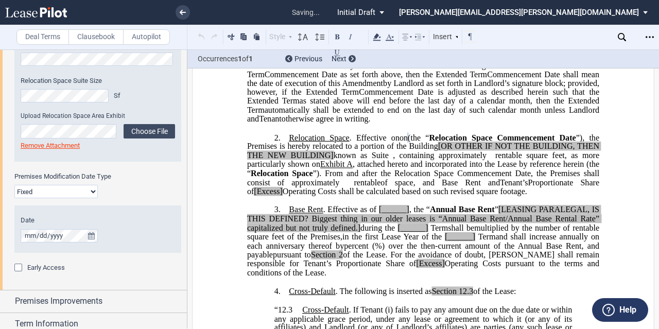
click at [428, 187] on span "”). From and after the Relocation Space Commencement Date, the Premises shall c…" at bounding box center [424, 178] width 354 height 18
click at [332, 151] on span "”), the Premises is hereby relocated to a portion of the Building" at bounding box center [424, 142] width 354 height 18
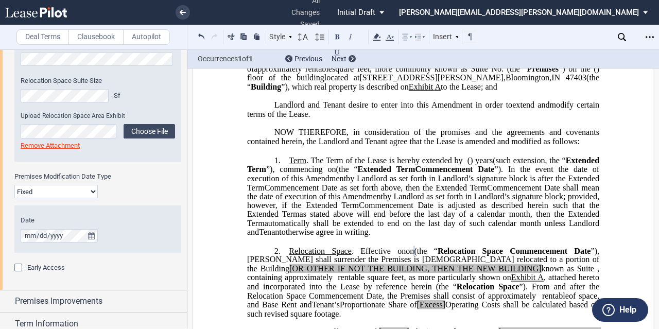
scroll to position [206, 0]
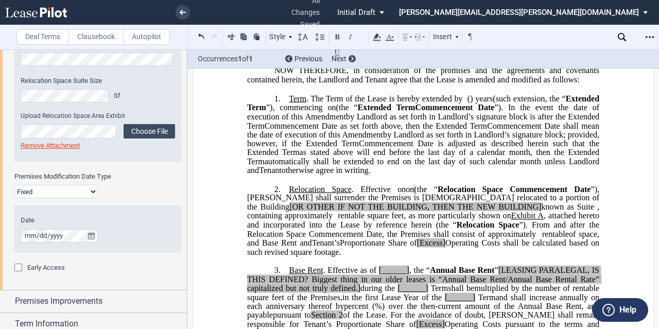
click at [416, 211] on span "”), [PERSON_NAME] shall surrender the Premises is [DEMOGRAPHIC_DATA] relocated …" at bounding box center [424, 197] width 354 height 27
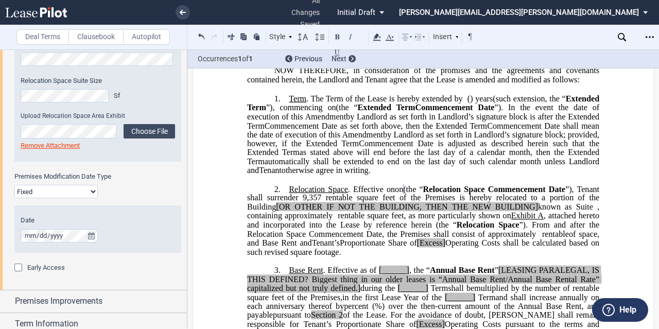
click at [564, 211] on span "”), Tenant shall surrender 9,357 rentable square feet of the Premises is hereby…" at bounding box center [424, 197] width 354 height 27
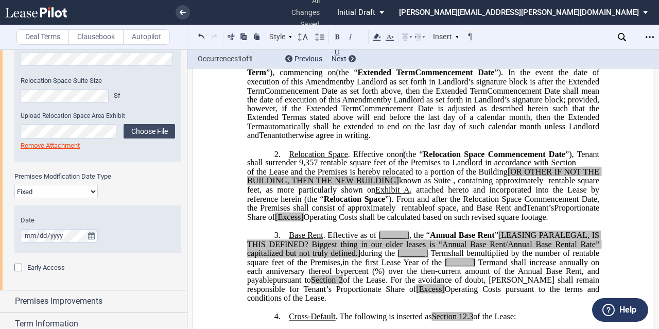
scroll to position [258, 0]
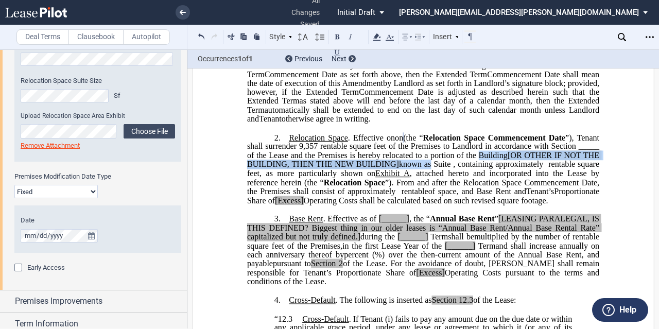
drag, startPoint x: 555, startPoint y: 192, endPoint x: 245, endPoint y: 194, distance: 310.2
click at [247, 194] on span "(the “ Relocation Space Commencement Date ”), Tenant shall surrender 9,357 rent…" at bounding box center [424, 164] width 354 height 63
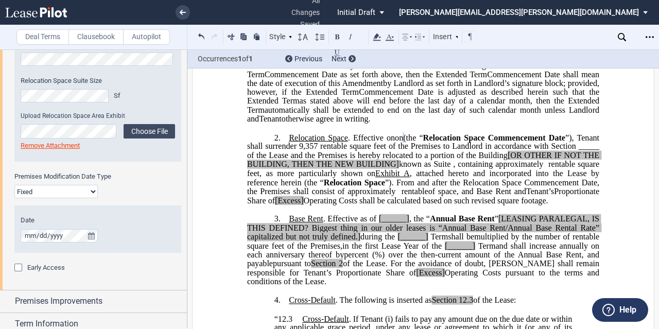
click at [453, 169] on span ", containing approximately" at bounding box center [498, 164] width 90 height 9
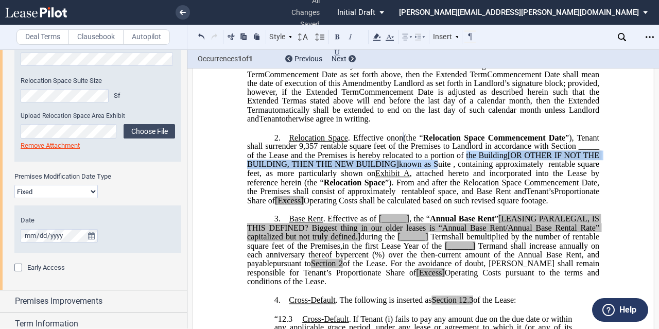
drag, startPoint x: 559, startPoint y: 193, endPoint x: 586, endPoint y: 183, distance: 29.0
click at [586, 183] on span "(the “ Relocation Space Commencement Date ”), Tenant shall surrender 9,357 rent…" at bounding box center [424, 164] width 354 height 63
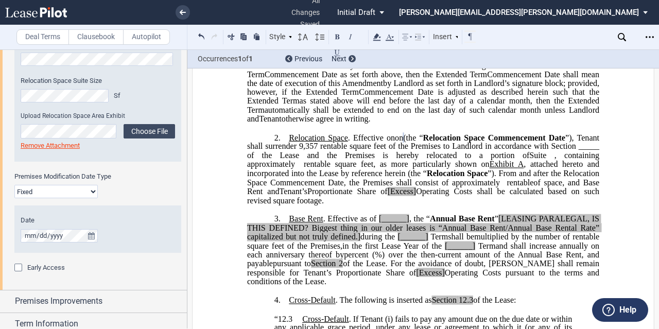
click at [349, 178] on span ", attached hereto and incorporated into the Lease by reference herein (the “" at bounding box center [424, 169] width 354 height 18
click at [372, 169] on span ", containing approximately" at bounding box center [424, 160] width 354 height 18
click at [518, 169] on link "A" at bounding box center [521, 164] width 6 height 9
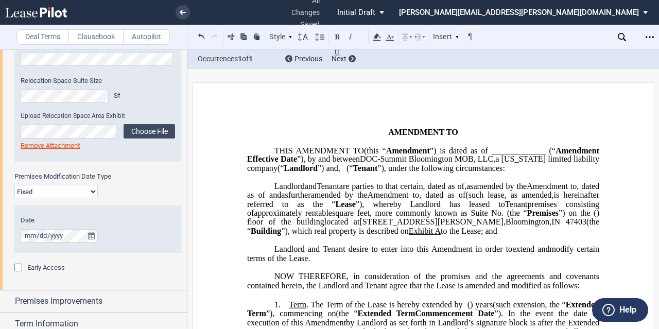
scroll to position [309, 0]
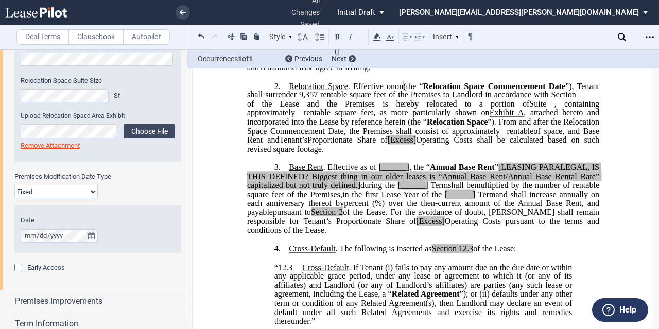
click at [507, 136] on span "rentable" at bounding box center [520, 130] width 27 height 9
click at [379, 172] on span "[______]" at bounding box center [394, 167] width 30 height 9
click at [381, 172] on span "[______]" at bounding box center [394, 167] width 30 height 9
drag, startPoint x: 375, startPoint y: 194, endPoint x: 407, endPoint y: 196, distance: 32.0
click at [407, 196] on p "3. Base Rent . Effective as of [______] [______] the Extended Term the ﻿ ﻿ Exte…" at bounding box center [423, 199] width 352 height 73
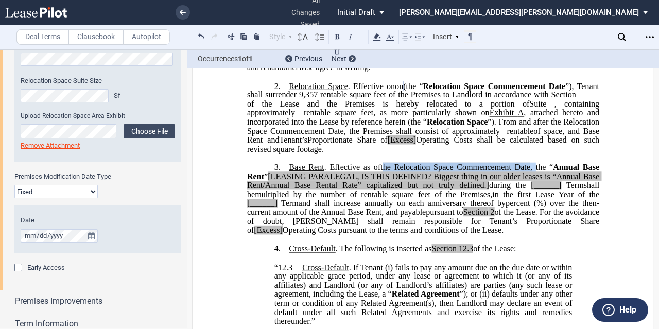
drag, startPoint x: 380, startPoint y: 196, endPoint x: 534, endPoint y: 195, distance: 154.1
click at [534, 195] on p "3. Base Rent . Effective as of [______] t ﻿he Relocation Space Commencement Dat…" at bounding box center [423, 199] width 352 height 73
drag, startPoint x: 378, startPoint y: 36, endPoint x: 397, endPoint y: 57, distance: 28.5
click at [378, 37] on use at bounding box center [378, 36] width 8 height 7
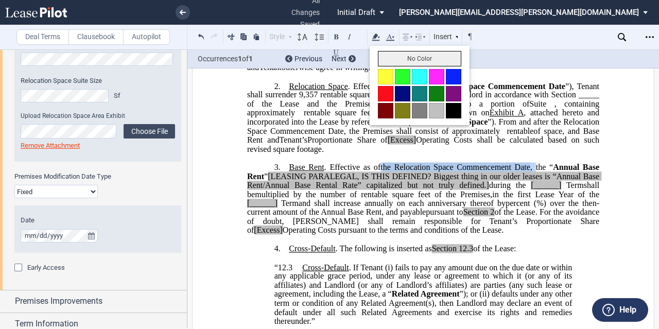
click at [398, 58] on button "No Color" at bounding box center [419, 58] width 83 height 15
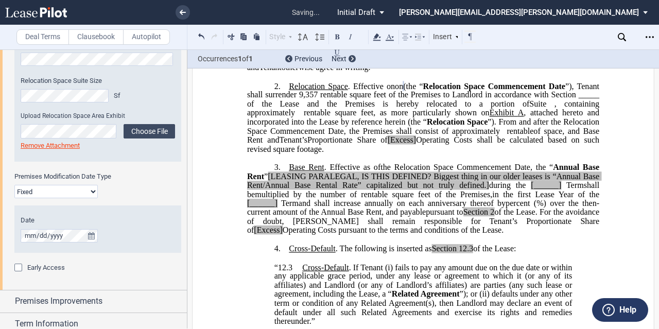
click at [439, 126] on span ", attached hereto and incorporated into the Lease by reference herein (the “" at bounding box center [424, 117] width 354 height 18
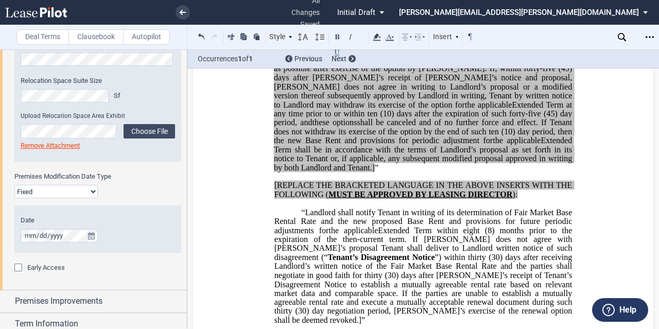
scroll to position [2009, 0]
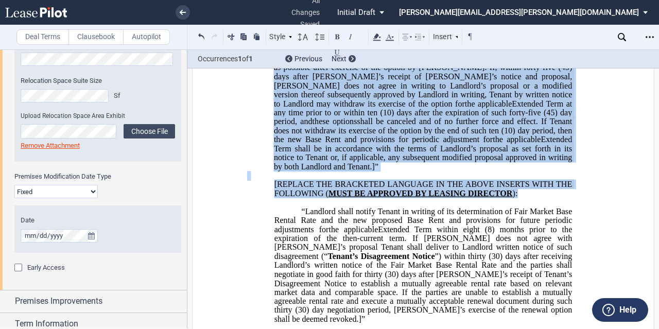
drag, startPoint x: 521, startPoint y: 223, endPoint x: 435, endPoint y: 77, distance: 170.0
click at [435, 77] on div "[___] . Rent During Second ﻿ ﻿ Extended Term Second Extended Term and Third Ext…" at bounding box center [423, 117] width 352 height 413
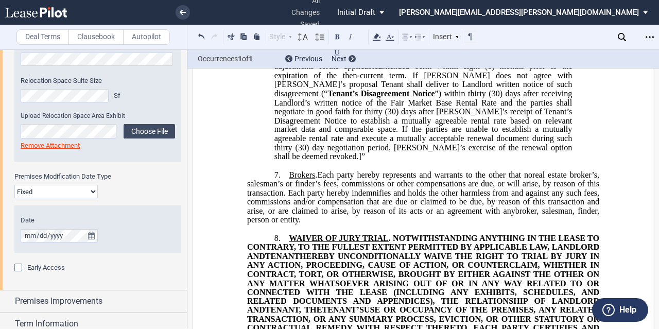
scroll to position [1858, 0]
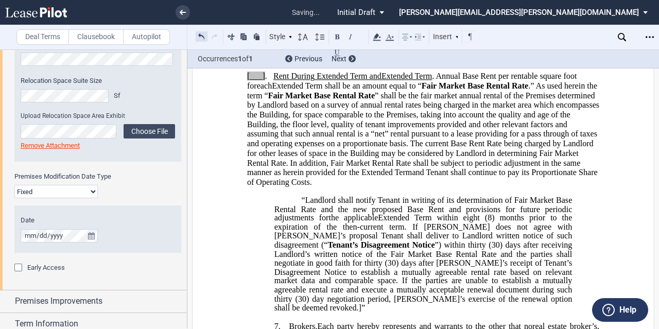
click at [200, 35] on button at bounding box center [202, 36] width 12 height 12
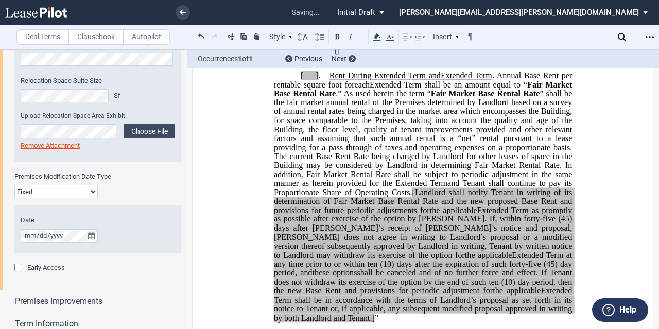
scroll to position [2002, 0]
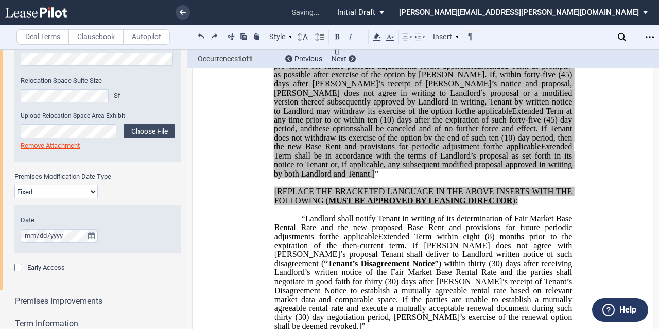
click at [431, 205] on span "[REPLACE THE BRACKETED LANGUAGE IN THE ABOVE INSERTS WITH THE FOLLOWING (" at bounding box center [425, 196] width 300 height 18
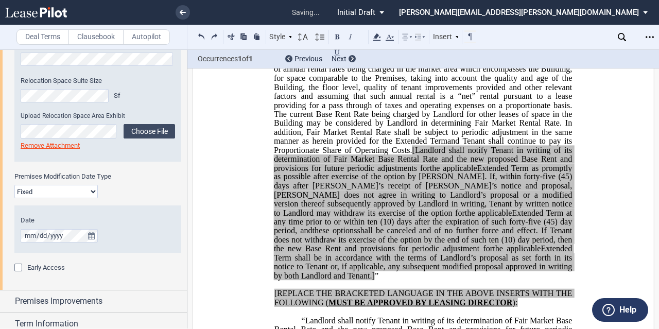
scroll to position [1899, 0]
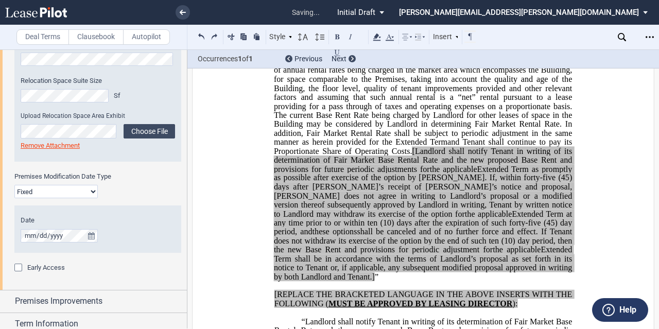
drag, startPoint x: 433, startPoint y: 184, endPoint x: 448, endPoint y: 190, distance: 16.0
click at [448, 174] on span "and Tenant shall continue to pay its Proportionate Share of Operating Costs. [L…" at bounding box center [424, 156] width 300 height 36
click at [452, 173] on span "[Landlord shall notify Tenant in writing of its determination of Fair Market Ba…" at bounding box center [424, 159] width 300 height 27
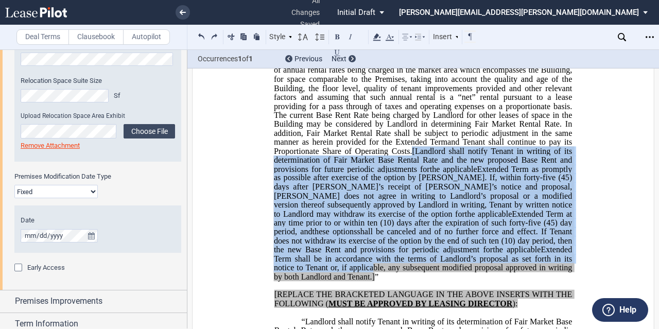
drag, startPoint x: 435, startPoint y: 188, endPoint x: 501, endPoint y: 297, distance: 127.6
click at [501, 282] on p "[___] . Rent During Second ﻿ ﻿ Extended Term Second Extended Term and Third Ext…" at bounding box center [423, 155] width 298 height 251
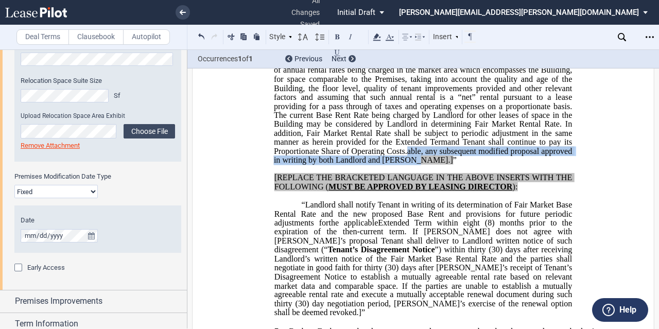
drag, startPoint x: 439, startPoint y: 197, endPoint x: 435, endPoint y: 187, distance: 10.8
click at [435, 165] on p "[___] . Rent During Second ﻿ ﻿ Extended Term Second Extended Term and Third Ext…" at bounding box center [423, 97] width 298 height 134
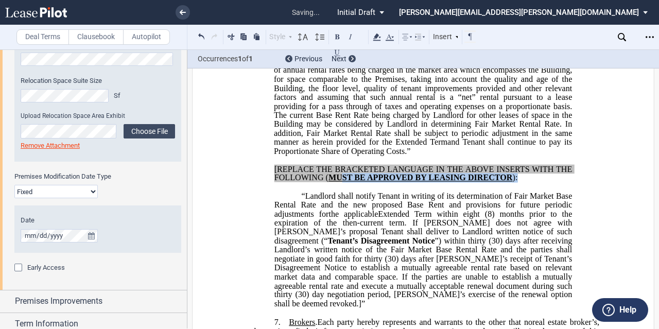
drag, startPoint x: 543, startPoint y: 215, endPoint x: 340, endPoint y: 209, distance: 203.6
click at [340, 183] on p "[REPLACE THE BRACKETED LANGUAGE IN THE ABOVE INSERTS WITH THE FOLLOWING ( MUST …" at bounding box center [424, 174] width 298 height 18
click at [293, 182] on span "[REPLACE THE BRACKETED LANGUAGE IN THE ABOVE INSERTS WITH THE FOLLOWING (" at bounding box center [425, 173] width 300 height 18
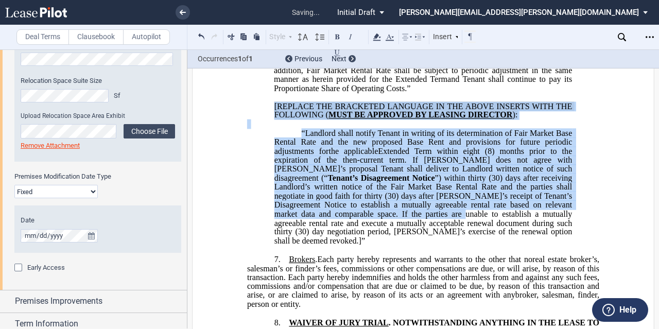
scroll to position [2002, 0]
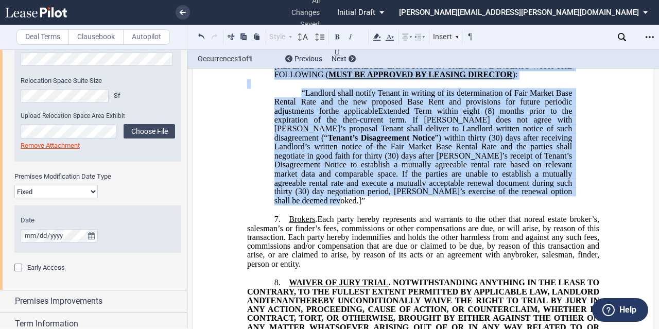
drag, startPoint x: 270, startPoint y: 202, endPoint x: 478, endPoint y: 225, distance: 209.4
click at [478, 206] on div "[___] . Rent During Second ﻿ ﻿ Extended Term Second Extended Term and Third Ext…" at bounding box center [423, 62] width 352 height 288
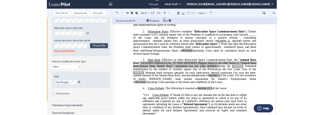
scroll to position [250, 0]
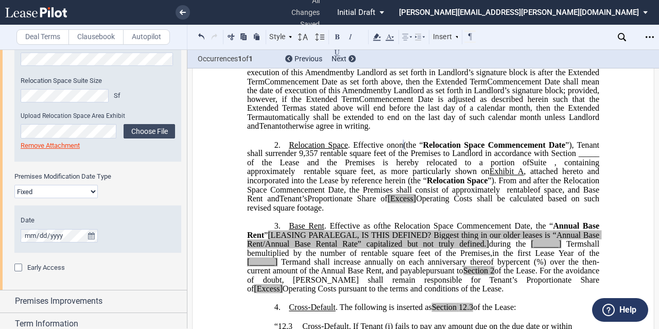
click at [415, 194] on span "”). From and after the Relocation Space Commencement Date, the Premises shall c…" at bounding box center [424, 185] width 354 height 18
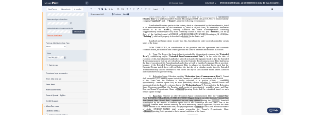
scroll to position [206, 0]
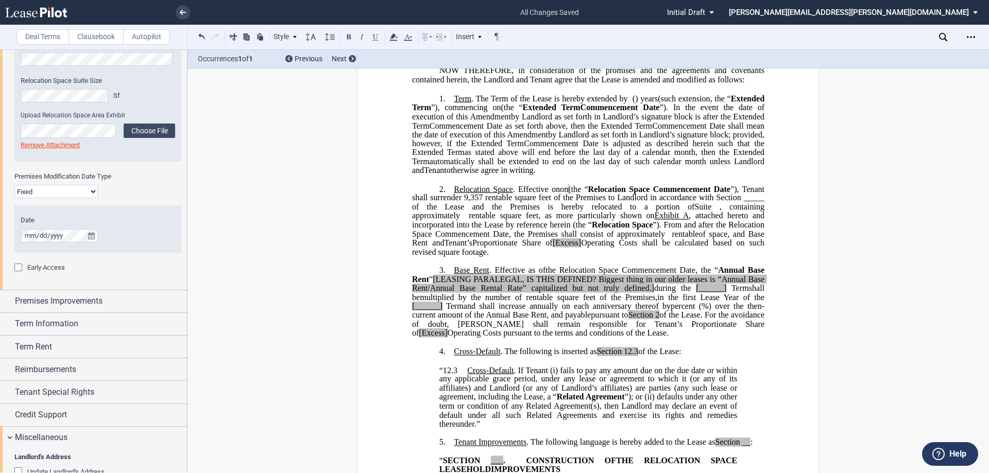
click at [521, 221] on span ", containing approximately" at bounding box center [589, 211] width 354 height 18
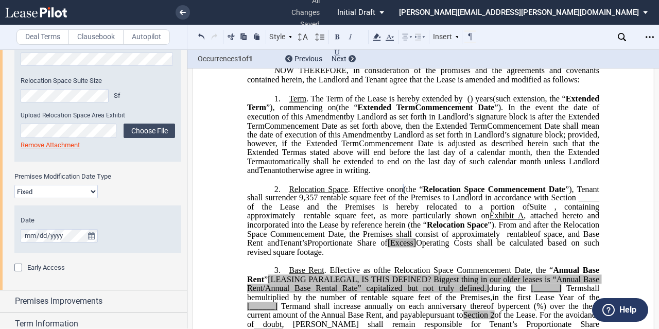
scroll to position [258, 0]
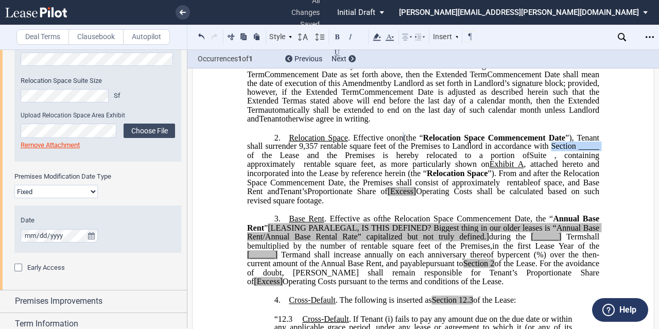
drag, startPoint x: 357, startPoint y: 184, endPoint x: 303, endPoint y: 182, distance: 53.6
click at [303, 160] on span "”), Tenant shall surrender 9,357 rentable square feet of the Premises to Landlo…" at bounding box center [424, 146] width 354 height 27
click at [315, 160] on span "”), Tenant shall surrender 9,357 rentable square feet of the Premises to Landlo…" at bounding box center [424, 146] width 354 height 27
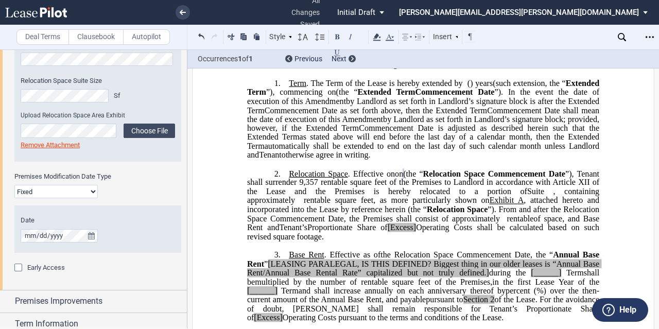
scroll to position [206, 0]
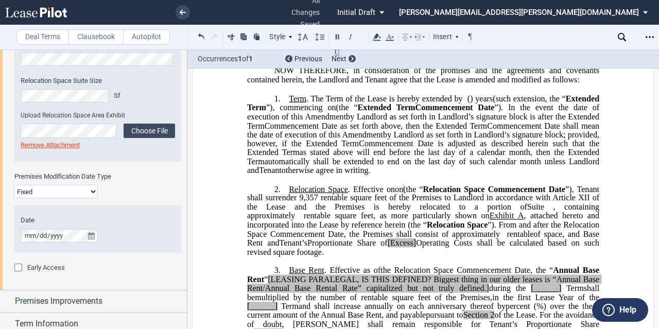
click at [360, 121] on span "by Landlord as set forth in Landlord’s signature block is after the" at bounding box center [455, 116] width 219 height 9
click at [311, 104] on span ". The Term of the Lease is hereby extended by" at bounding box center [385, 98] width 157 height 9
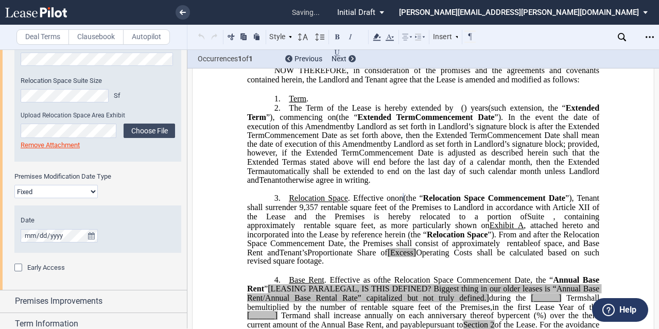
click at [317, 104] on p "1. Term ." at bounding box center [423, 99] width 352 height 10
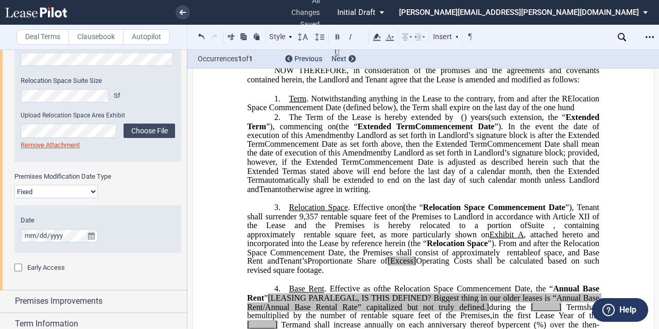
drag, startPoint x: 577, startPoint y: 125, endPoint x: 544, endPoint y: 125, distance: 33.0
click at [544, 113] on p "1. Term . Notwithstanding anything in the Lease to the contrary, from and after…" at bounding box center [423, 103] width 352 height 19
drag, startPoint x: 577, startPoint y: 127, endPoint x: 546, endPoint y: 127, distance: 31.4
click at [546, 113] on p "1. Term . Notwithstanding anything in the Lease to the contrary, from and after…" at bounding box center [423, 103] width 352 height 19
click at [569, 112] on span ". Notwithstanding anything in the Lease to the contrary, from and after the REl…" at bounding box center [424, 103] width 354 height 18
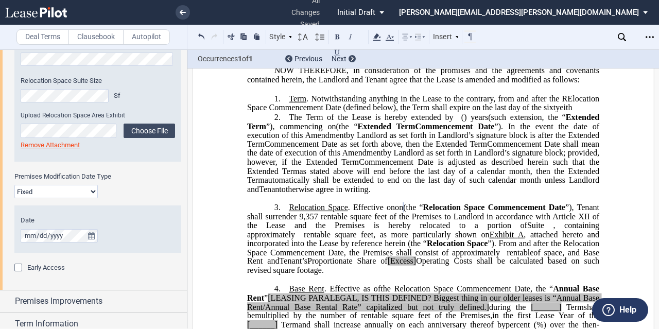
click at [558, 112] on span ". Notwithstanding anything in the Lease to the contrary, from and after the REl…" at bounding box center [424, 103] width 354 height 18
click at [581, 113] on p "1. Term . Notwithstanding anything in the Lease to the contrary, from and after…" at bounding box center [423, 103] width 352 height 19
click at [562, 112] on span ". Notwithstanding anything in the Lease to the contrary, from and after the REl…" at bounding box center [424, 103] width 354 height 18
click at [594, 113] on p "1. Term . Notwithstanding anything in the Lease to the contrary, from and after…" at bounding box center [423, 103] width 352 height 19
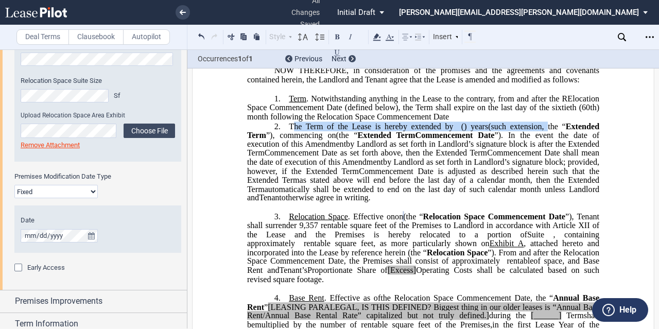
drag, startPoint x: 553, startPoint y: 145, endPoint x: 290, endPoint y: 142, distance: 263.8
click at [290, 142] on p "2. The Term of the Lease is hereby extended by [__________] ﻿ ﻿ ( ﻿ ﻿ ) year s …" at bounding box center [423, 162] width 352 height 81
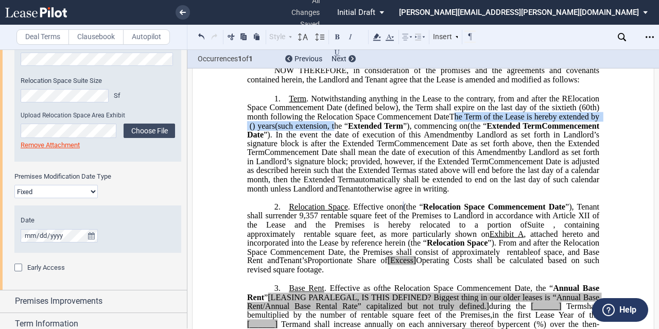
drag, startPoint x: 362, startPoint y: 144, endPoint x: 456, endPoint y: 135, distance: 94.7
click at [456, 135] on p "1. Term . Notwithstanding anything in the Lease to the contrary, from and after…" at bounding box center [423, 143] width 352 height 99
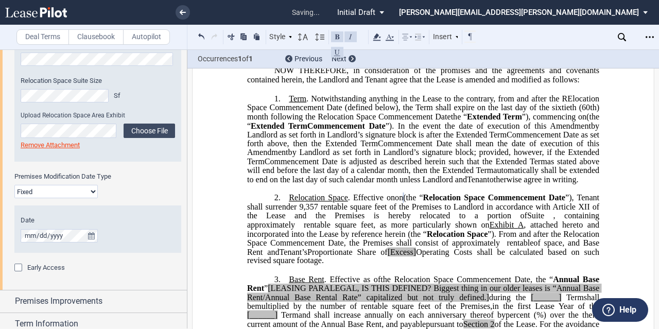
click at [467, 121] on span "the “" at bounding box center [459, 116] width 16 height 9
click at [492, 148] on span "Commencement Date shall mean the date of execution of this" at bounding box center [489, 143] width 222 height 9
click at [547, 130] on span "”). In the event the date of execution of this" at bounding box center [466, 125] width 161 height 9
click at [587, 121] on span "”), commencing on" at bounding box center [555, 116] width 64 height 9
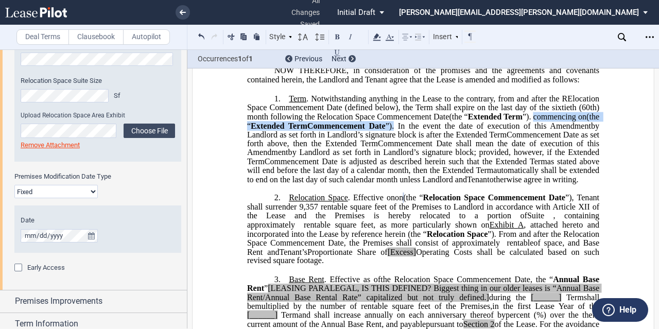
drag, startPoint x: 245, startPoint y: 144, endPoint x: 574, endPoint y: 145, distance: 328.7
click at [574, 145] on p "1. Term . Notwithstanding anything in the Lease to the contrary, from and after…" at bounding box center [423, 139] width 352 height 90
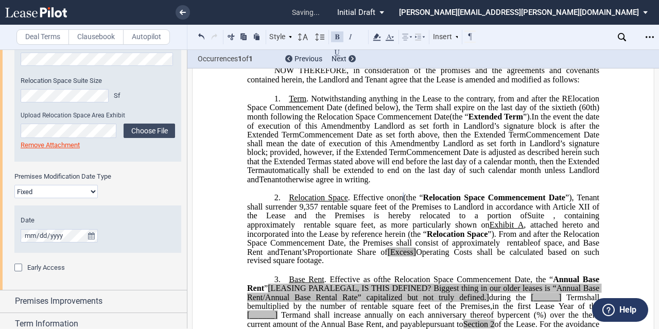
click at [431, 130] on span "by Landlord as set forth in Landlord’s signature block is after the" at bounding box center [481, 125] width 238 height 9
drag, startPoint x: 309, startPoint y: 153, endPoint x: 391, endPoint y: 152, distance: 81.9
click at [391, 152] on p "1. Term . Notwithstanding anything in the Lease to the contrary, from and after…" at bounding box center [423, 139] width 352 height 90
drag, startPoint x: 514, startPoint y: 152, endPoint x: 530, endPoint y: 153, distance: 15.5
click at [471, 139] on span "Commencement Date as set forth above, then the" at bounding box center [385, 134] width 172 height 9
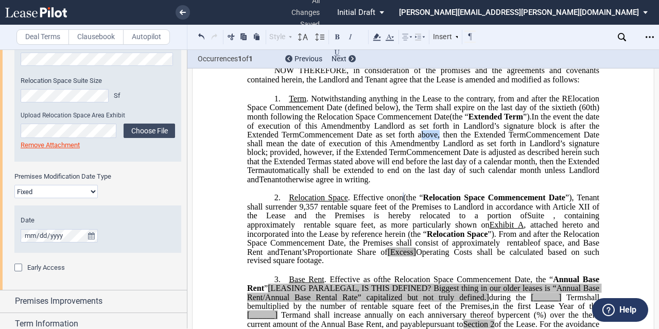
drag, startPoint x: 534, startPoint y: 153, endPoint x: 517, endPoint y: 153, distance: 17.5
click at [471, 139] on span "Commencement Date as set forth above, then the" at bounding box center [385, 134] width 172 height 9
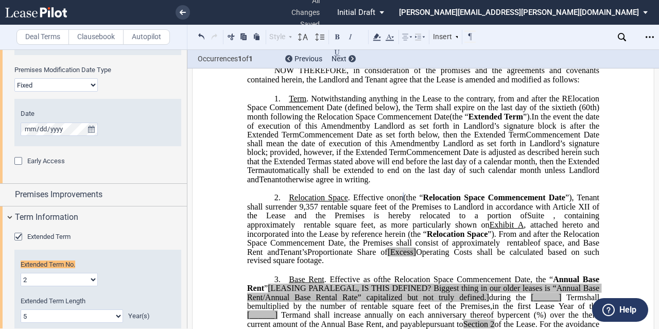
click at [326, 153] on p "1. Term . Notwithstanding anything in the Lease to the contrary, from and after…" at bounding box center [423, 139] width 352 height 90
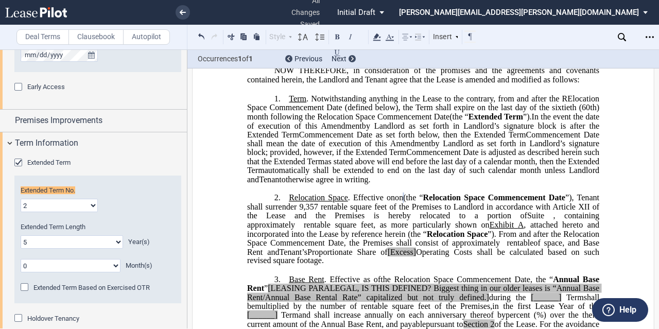
scroll to position [537, 0]
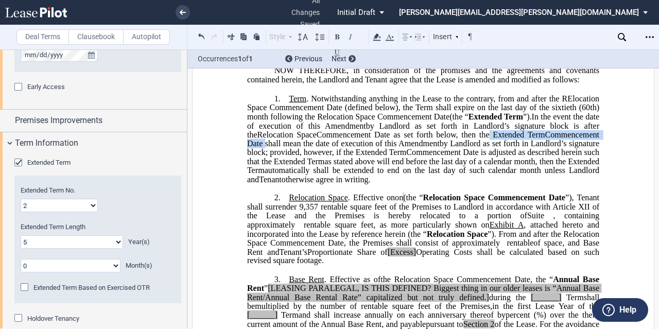
drag, startPoint x: 537, startPoint y: 154, endPoint x: 335, endPoint y: 164, distance: 202.3
click at [335, 164] on p "1. Term . Notwithstanding anything in the Lease to the contrary, from and after…" at bounding box center [423, 139] width 352 height 90
click at [352, 166] on span "Commencement Date is adjusted as described herein such that the" at bounding box center [424, 157] width 354 height 18
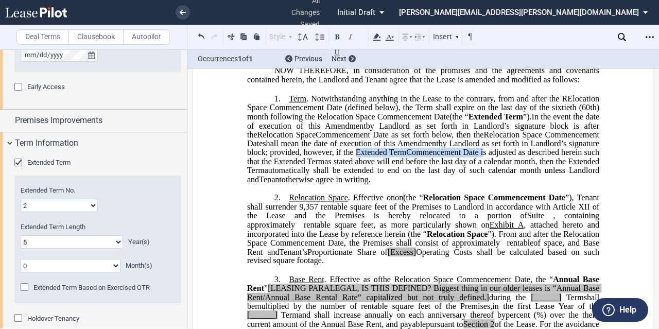
drag, startPoint x: 435, startPoint y: 171, endPoint x: 590, endPoint y: 171, distance: 155.6
click at [590, 171] on p "1. Term . Notwithstanding anything in the Lease to the contrary, from and after…" at bounding box center [423, 139] width 352 height 90
click at [542, 184] on p "1. Term . Notwithstanding anything in the Lease to the contrary, from and after…" at bounding box center [423, 139] width 352 height 90
click at [449, 171] on p "1. Term . Notwithstanding anything in the Lease to the contrary, from and after…" at bounding box center [423, 139] width 352 height 90
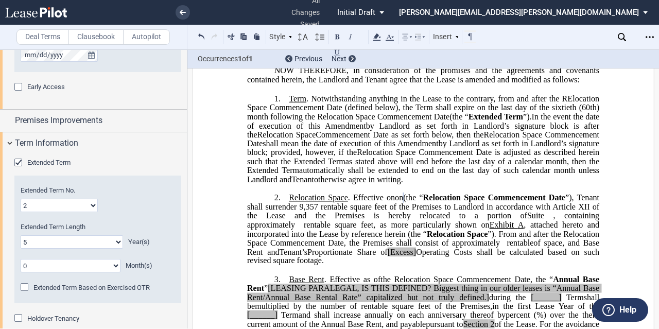
click at [348, 166] on span "as stated above will end before the last day of a calendar month, then the" at bounding box center [473, 161] width 254 height 9
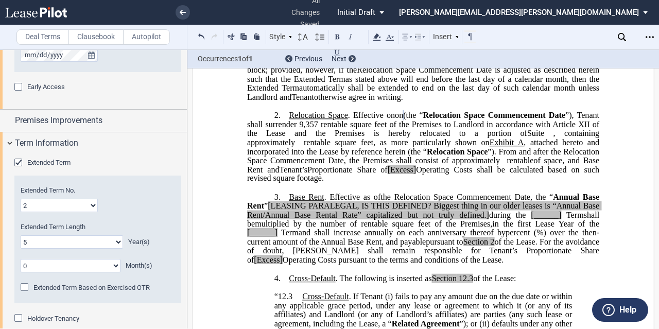
scroll to position [309, 0]
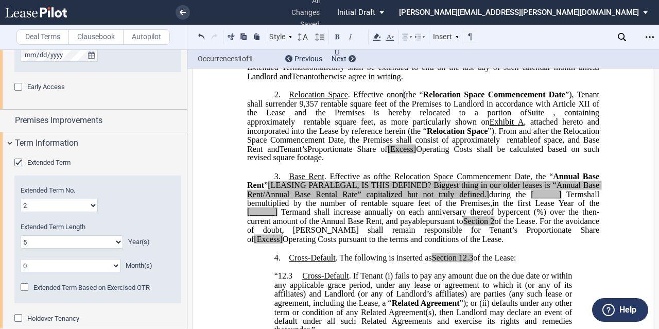
click at [386, 144] on span "”). From and after the Relocation Space Commencement Date, the Premises shall c…" at bounding box center [424, 135] width 354 height 18
click at [581, 190] on span "Annual Base Rent" at bounding box center [424, 181] width 354 height 18
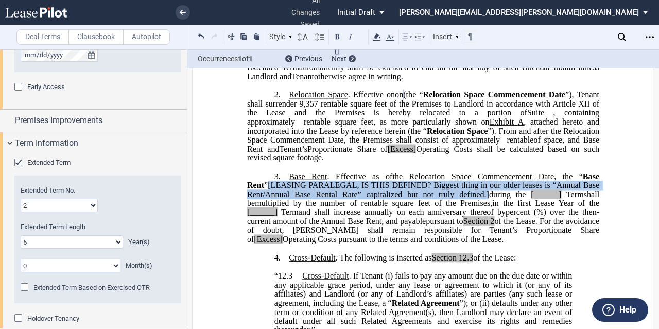
drag, startPoint x: 473, startPoint y: 212, endPoint x: 231, endPoint y: 207, distance: 242.2
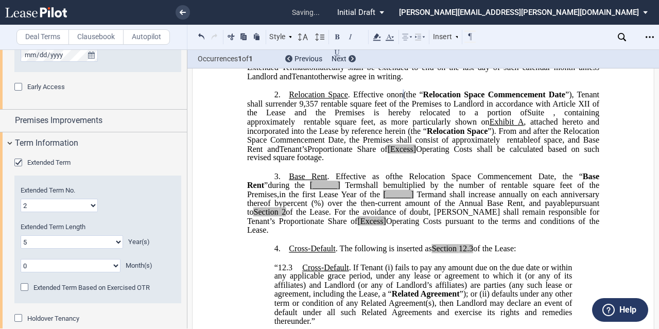
scroll to position [258, 0]
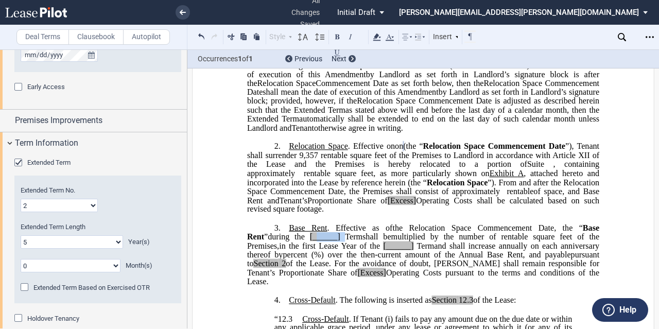
drag, startPoint x: 317, startPoint y: 256, endPoint x: 291, endPoint y: 256, distance: 26.8
click at [305, 242] on span "[______] Term" at bounding box center [334, 236] width 58 height 9
drag, startPoint x: 413, startPoint y: 262, endPoint x: 380, endPoint y: 264, distance: 33.0
click at [380, 250] on span "[______] Term" at bounding box center [407, 245] width 54 height 9
click at [396, 277] on span "For the avoidance of doubt, [PERSON_NAME] shall remain responsible for Tenant’s…" at bounding box center [424, 268] width 354 height 18
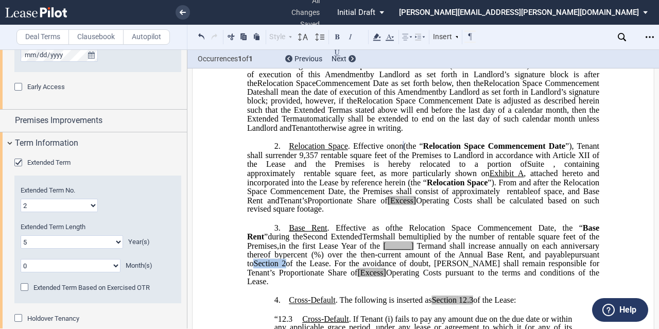
drag, startPoint x: 319, startPoint y: 278, endPoint x: 289, endPoint y: 281, distance: 31.1
click at [289, 268] on span "pursuant to Section 2 of the Lease." at bounding box center [424, 259] width 354 height 18
drag, startPoint x: 328, startPoint y: 281, endPoint x: 284, endPoint y: 283, distance: 43.3
click at [284, 268] on span "pursuant to ﻿Article IV of the Lease." at bounding box center [424, 259] width 354 height 18
click at [377, 36] on use at bounding box center [378, 36] width 8 height 7
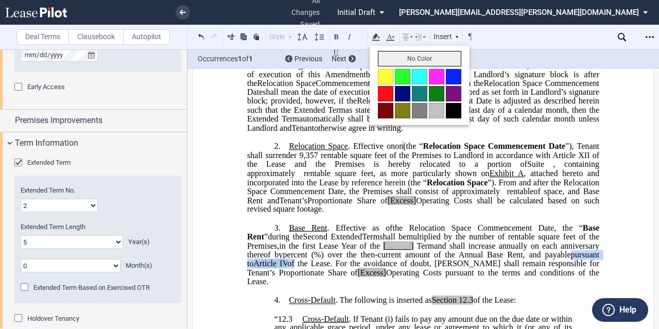
click at [384, 55] on button "No Color" at bounding box center [419, 58] width 83 height 15
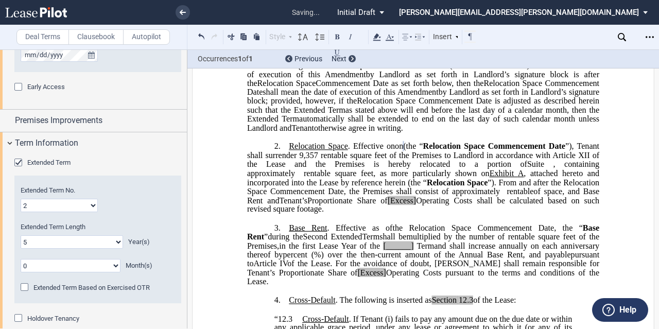
click at [353, 223] on p "﻿" at bounding box center [423, 218] width 352 height 9
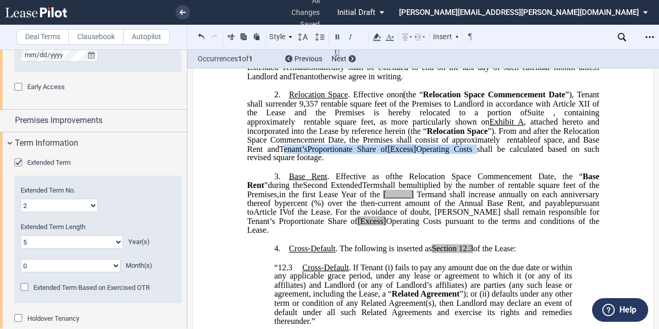
drag, startPoint x: 336, startPoint y: 168, endPoint x: 532, endPoint y: 166, distance: 195.8
click at [532, 163] on p "2. Relocation Space . Effective on on ﻿ ﻿ on the earlier of (i) the date upon w…" at bounding box center [423, 126] width 352 height 73
click at [407, 172] on p "﻿" at bounding box center [423, 167] width 352 height 9
drag, startPoint x: 320, startPoint y: 167, endPoint x: 532, endPoint y: 166, distance: 211.8
click at [532, 163] on p "2. Relocation Space . Effective on on ﻿ ﻿ on the earlier of (i) the date upon w…" at bounding box center [423, 126] width 352 height 73
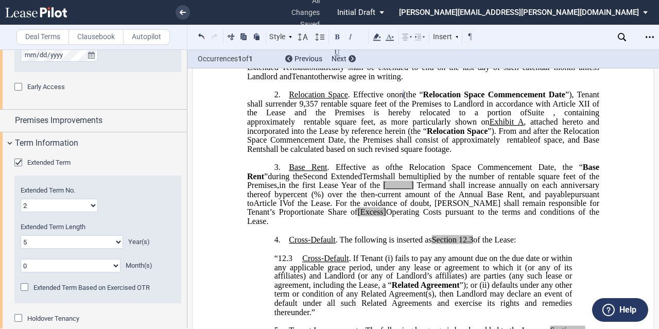
click at [532, 154] on p "2. Relocation Space . Effective on on ﻿ ﻿ on the earlier of (i) the date upon w…" at bounding box center [423, 121] width 352 height 63
drag, startPoint x: 511, startPoint y: 213, endPoint x: 487, endPoint y: 213, distance: 23.7
click at [487, 199] on span "%) over the then-current amount of the Annual Base Rent, and payable" at bounding box center [442, 194] width 257 height 9
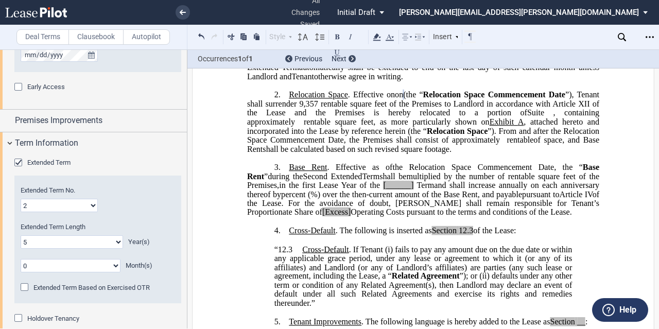
click at [485, 217] on span "For the avoidance of doubt, [PERSON_NAME] shall remain responsible for Tenant’s…" at bounding box center [424, 208] width 354 height 18
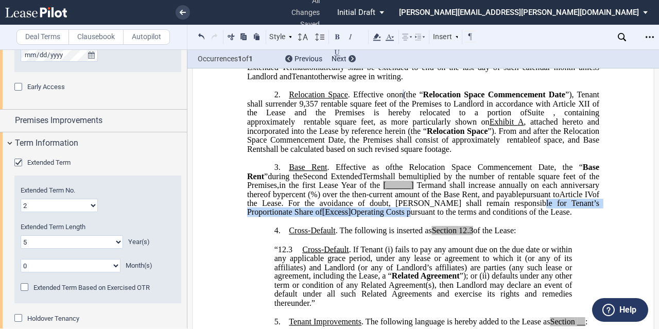
drag, startPoint x: 571, startPoint y: 221, endPoint x: 408, endPoint y: 228, distance: 163.5
click at [408, 217] on span "For the avoidance of doubt, [PERSON_NAME] shall remain responsible for Tenant’s…" at bounding box center [424, 208] width 354 height 18
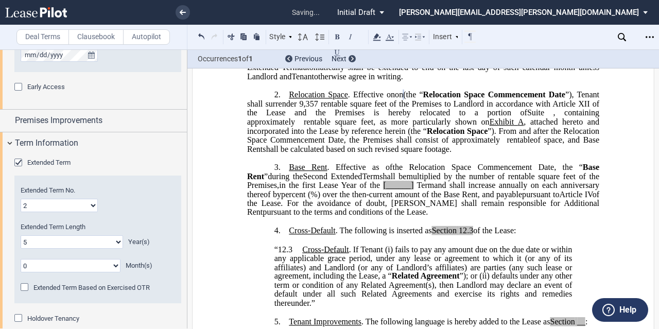
click at [466, 189] on span "multiplied by the number of rentable square feet of the Premises," at bounding box center [424, 181] width 354 height 18
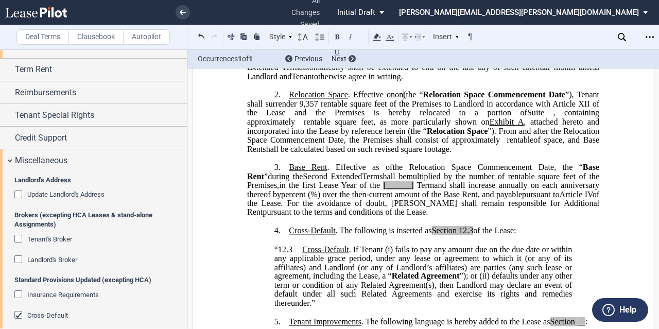
scroll to position [900, 0]
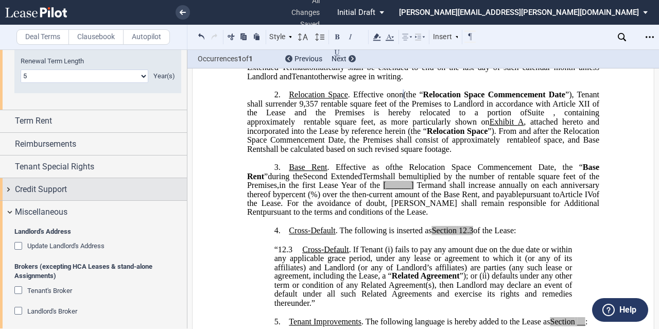
click at [84, 184] on div "Credit Support" at bounding box center [101, 189] width 172 height 12
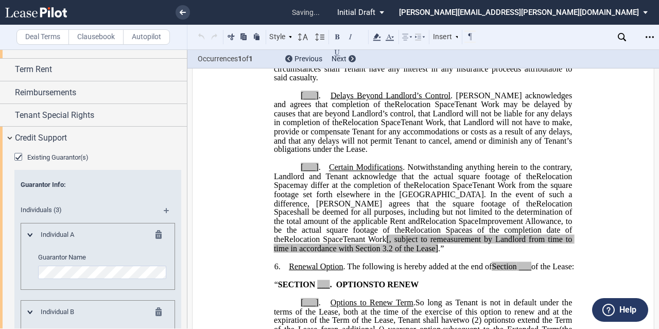
scroll to position [3240, 0]
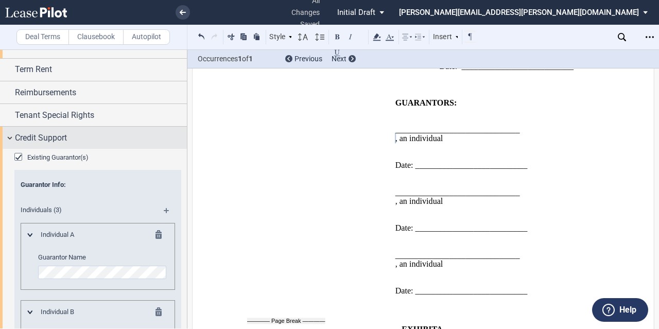
click at [100, 146] on div "Credit Support" at bounding box center [93, 138] width 187 height 22
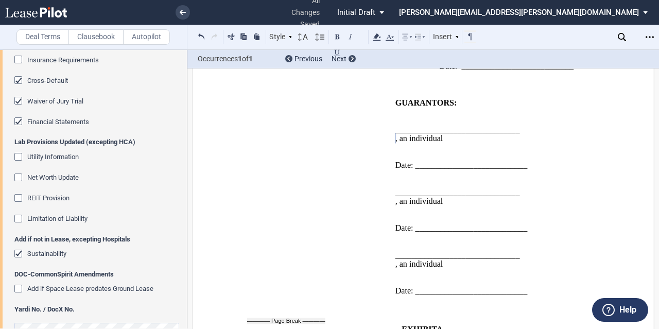
scroll to position [1209, 0]
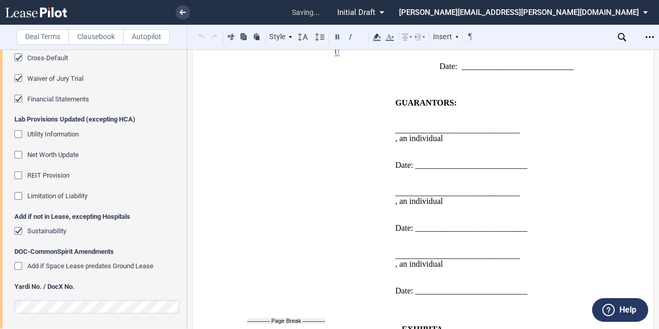
click at [263, 191] on td "WITNESSES: ___________________________ (Witness Signature) ____________________…" at bounding box center [319, 201] width 144 height 207
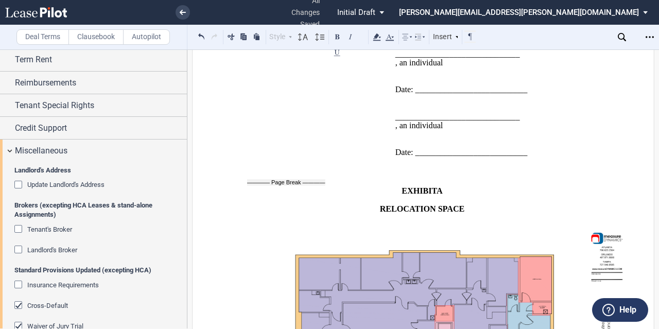
scroll to position [952, 0]
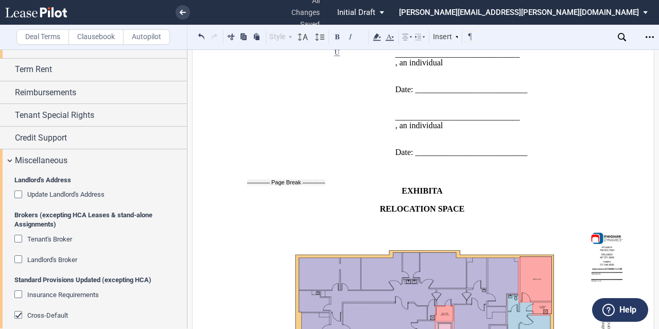
click at [79, 195] on span "Update Landlord's Address" at bounding box center [65, 195] width 77 height 8
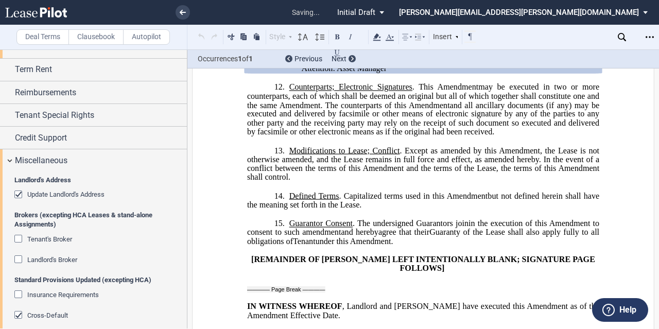
scroll to position [2560, 0]
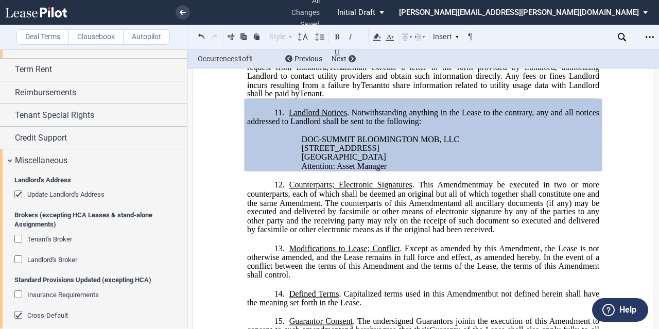
click at [363, 98] on span "to share information related to utility usage data with Landlord shall be paid …" at bounding box center [424, 89] width 354 height 18
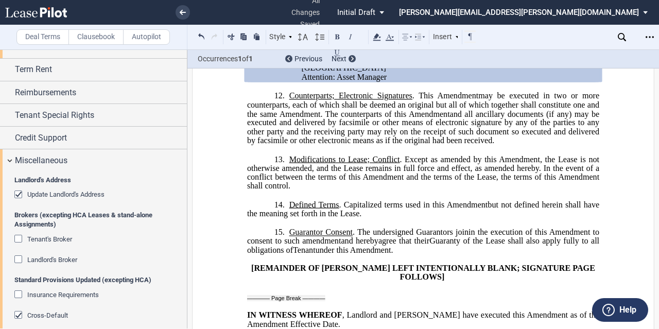
scroll to position [2715, 0]
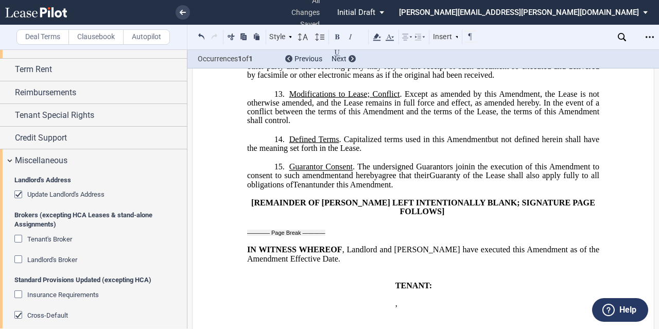
click at [364, 116] on span "Amendment, the Lease is not otherwise amended, and the Lease remains in full fo…" at bounding box center [424, 102] width 354 height 27
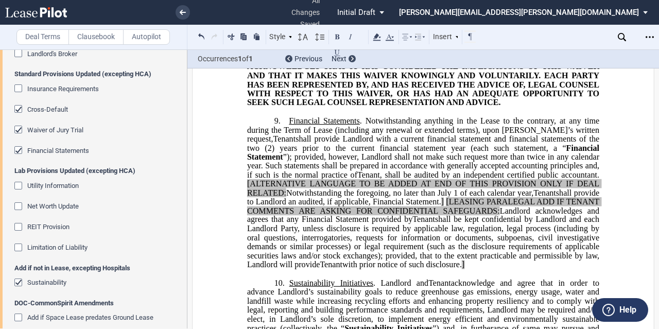
scroll to position [2163, 0]
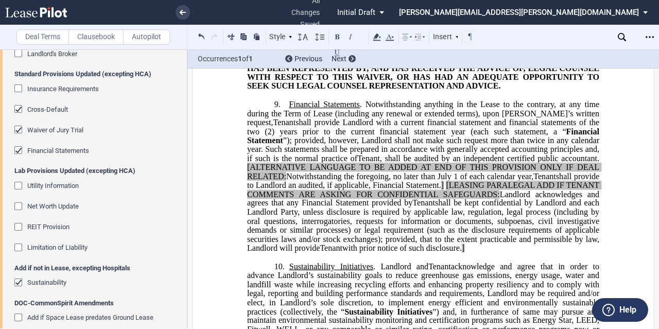
click at [496, 181] on span "[ALTERNATIVE LANGUAGE TO BE ADDED AT END OF THIS PROVISION ONLY IF DEAL RELATED:" at bounding box center [424, 172] width 354 height 18
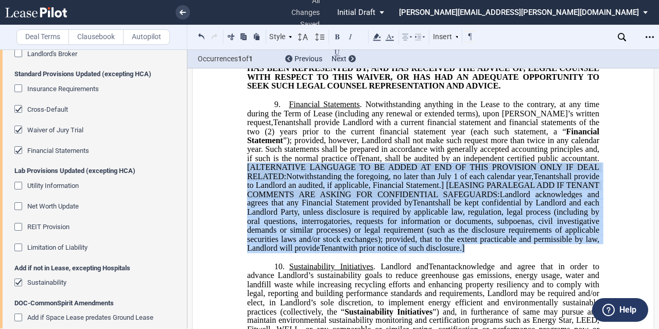
drag, startPoint x: 587, startPoint y: 274, endPoint x: 242, endPoint y: 193, distance: 354.6
